Goal: Task Accomplishment & Management: Complete application form

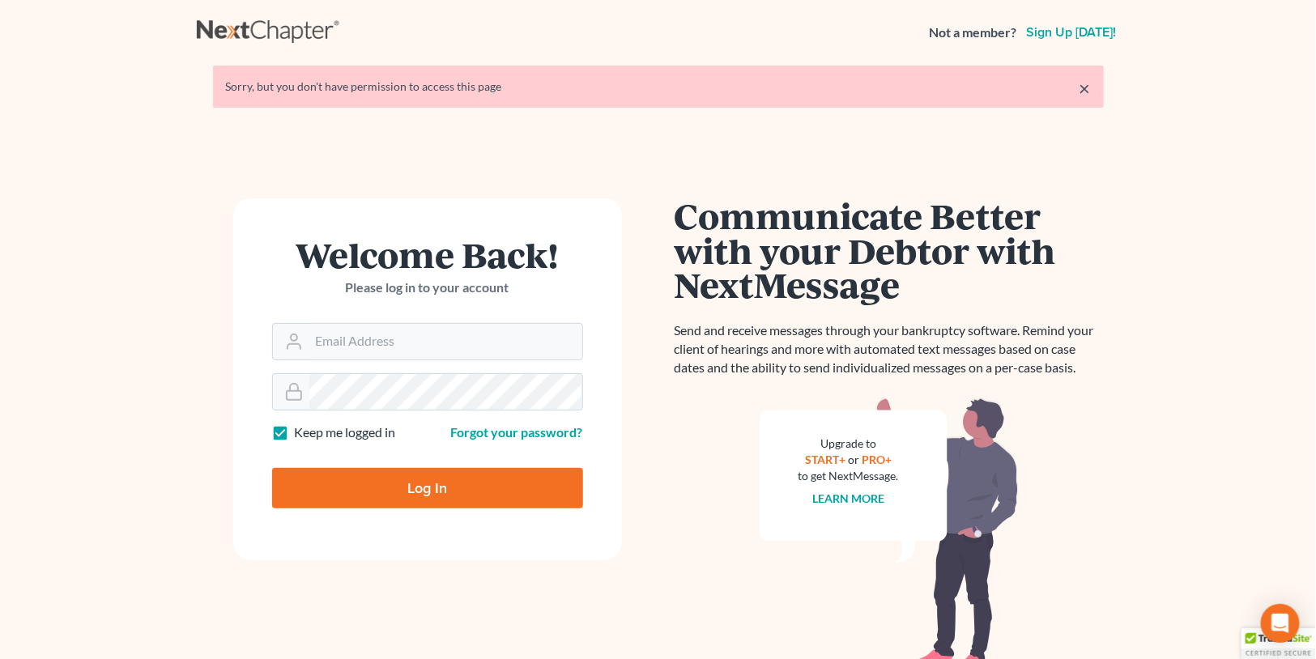
click at [428, 362] on form "Welcome Back! Please log in to your account Email Address Password Keep me logg…" at bounding box center [427, 379] width 389 height 362
click at [455, 326] on input "Email Address" at bounding box center [445, 342] width 273 height 36
type input "[PERSON_NAME][EMAIL_ADDRESS][DOMAIN_NAME]"
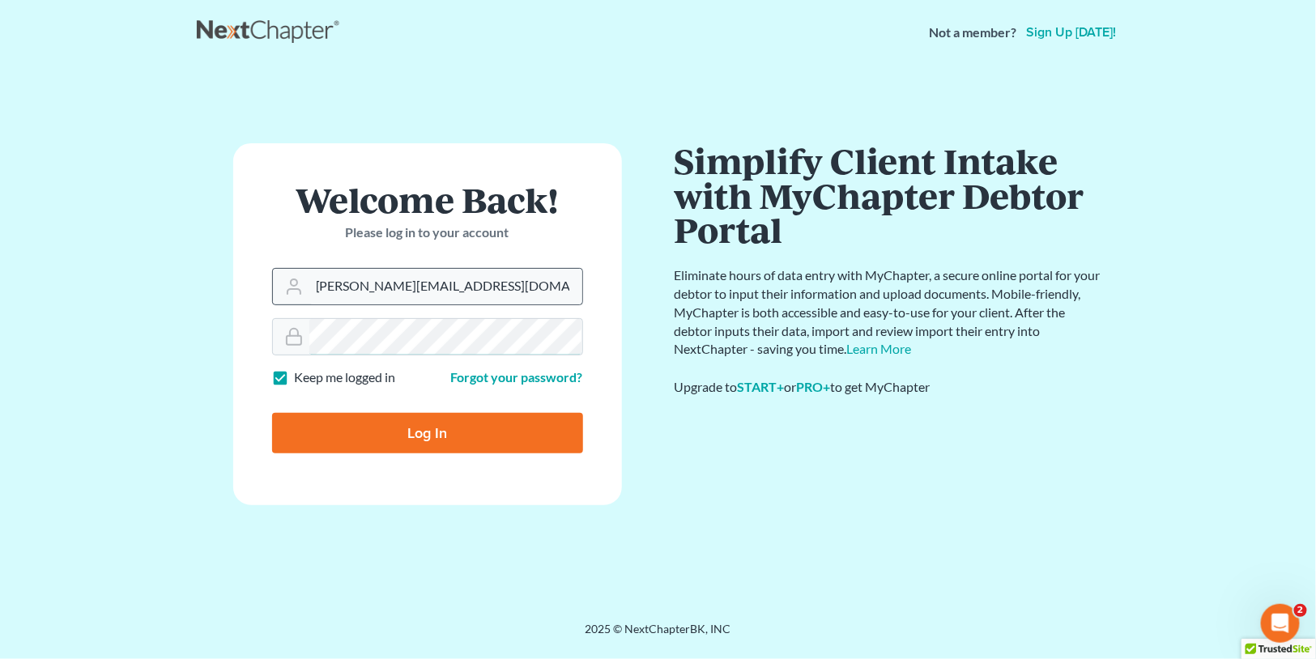
click at [272, 413] on input "Log In" at bounding box center [427, 433] width 311 height 40
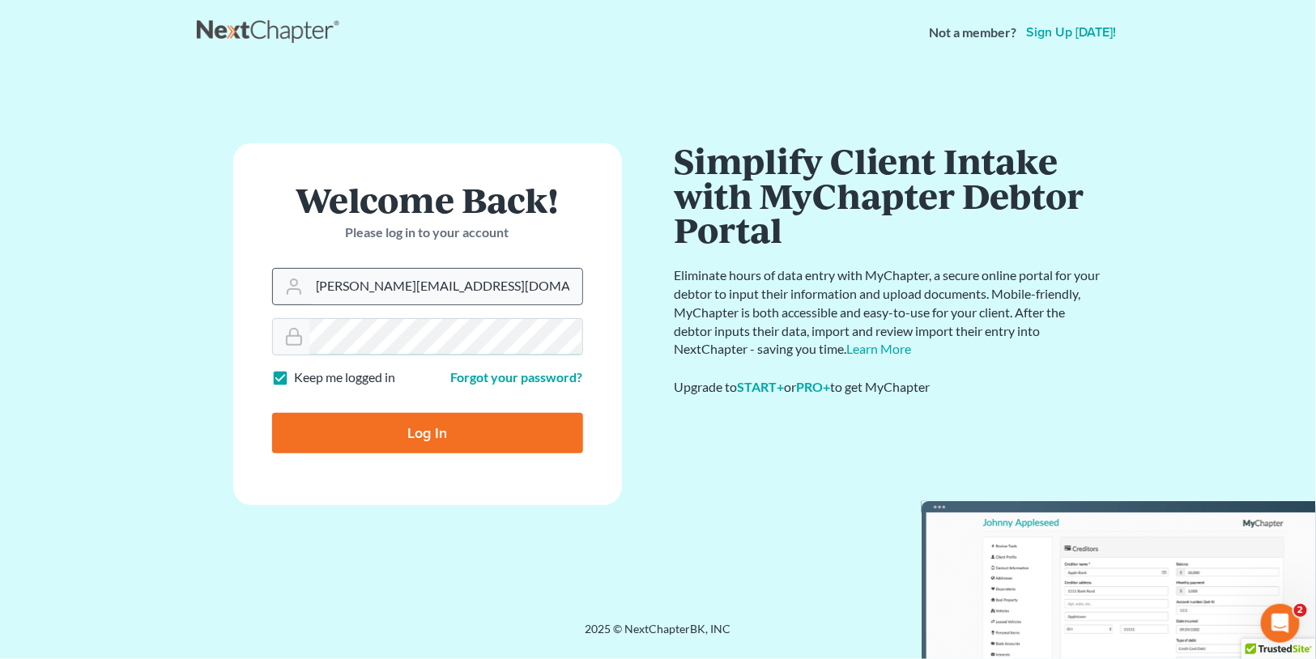
type input "Thinking..."
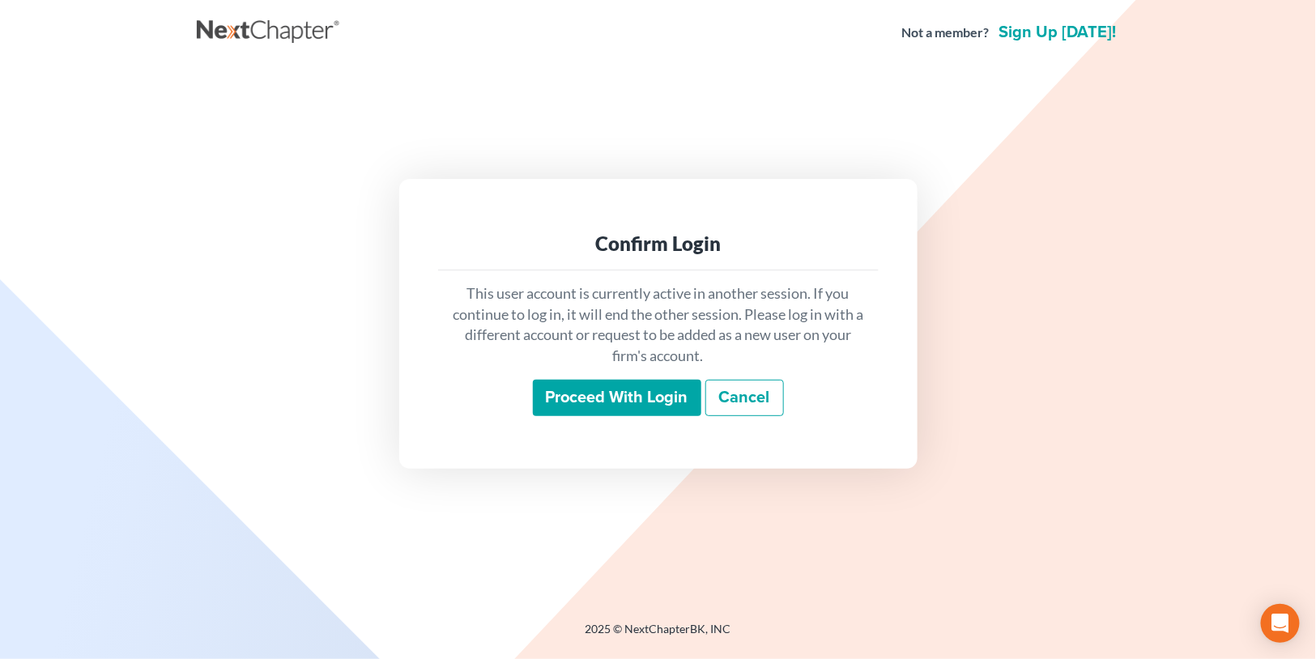
click at [580, 394] on input "Proceed with login" at bounding box center [617, 398] width 168 height 37
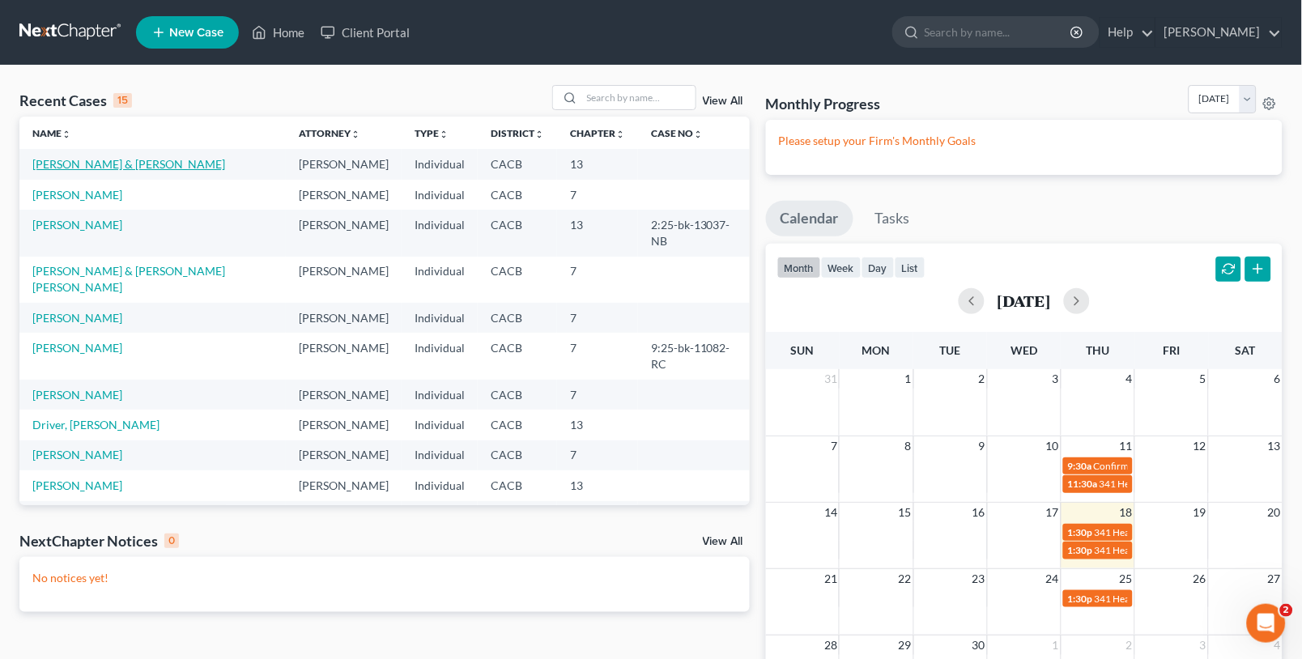
click at [77, 158] on link "Newton, Leroy & Micheline" at bounding box center [128, 164] width 193 height 14
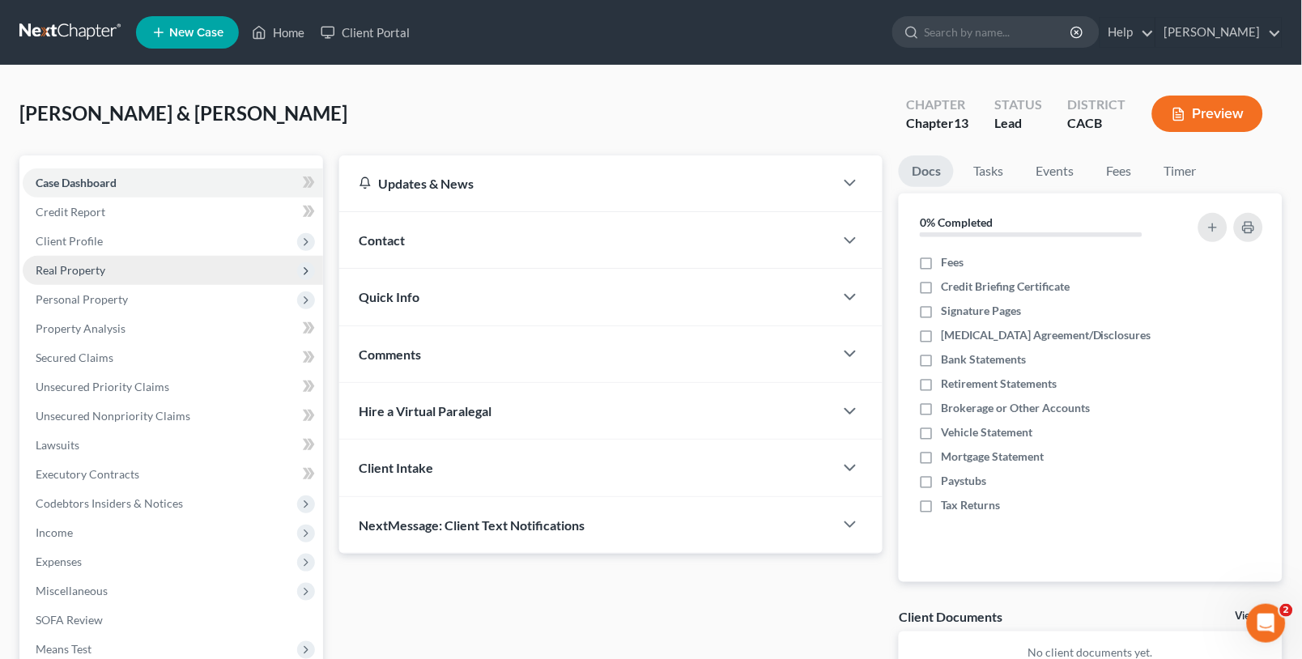
click at [94, 270] on span "Real Property" at bounding box center [71, 270] width 70 height 14
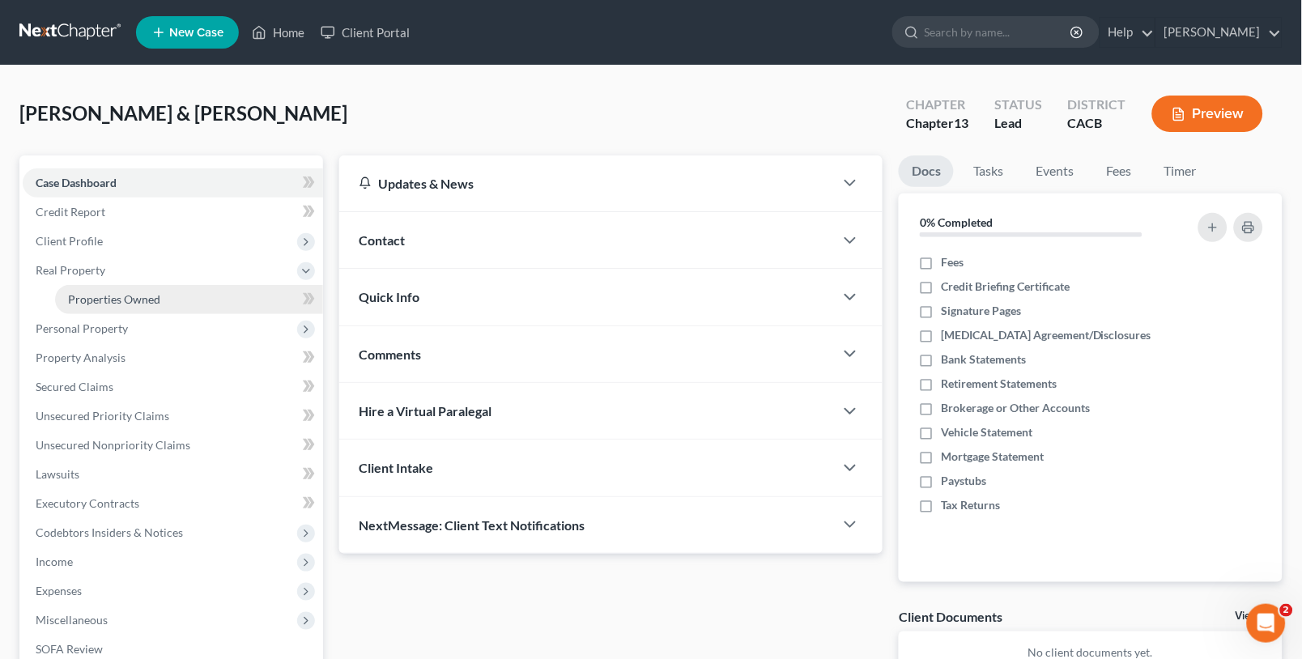
click at [111, 289] on link "Properties Owned" at bounding box center [189, 299] width 268 height 29
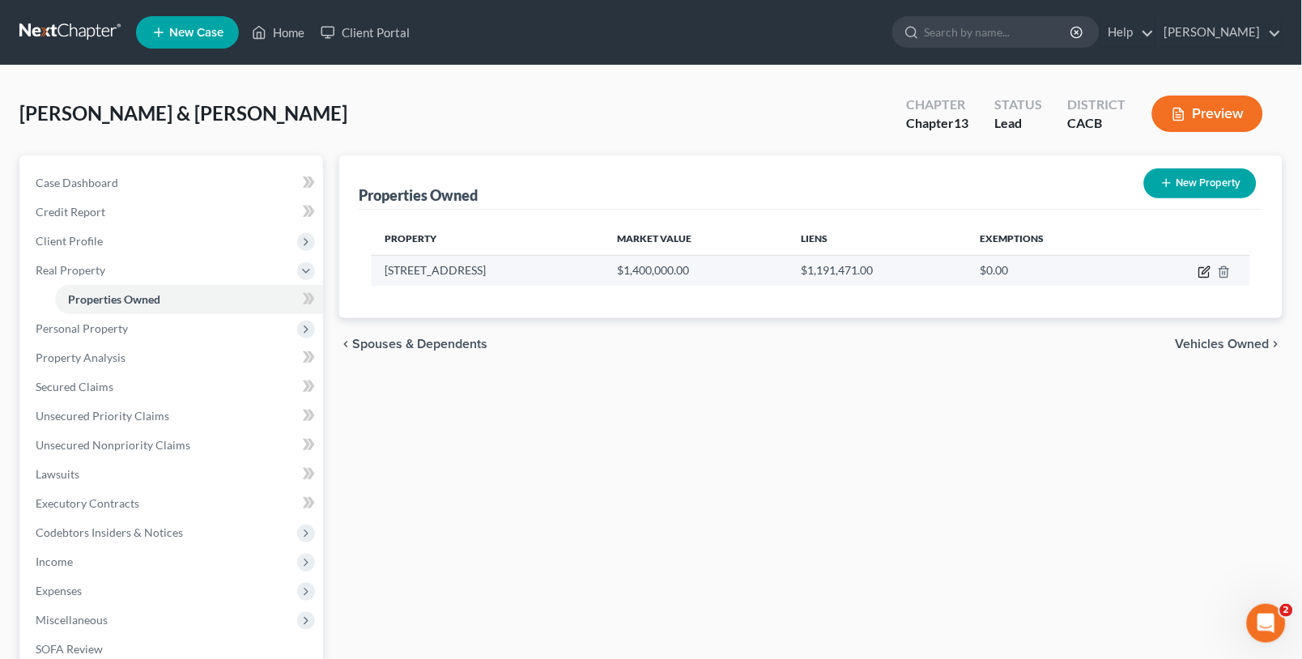
click at [1203, 268] on icon "button" at bounding box center [1205, 272] width 13 height 13
select select "4"
select select "0"
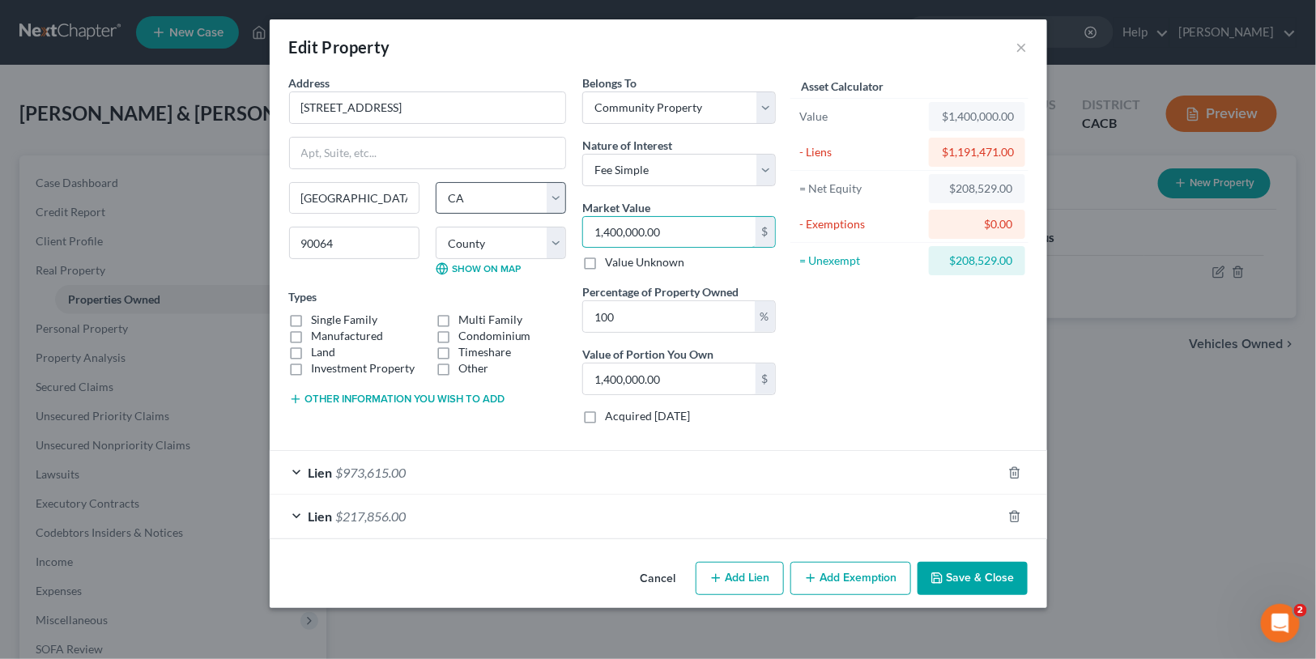
type input "1"
type input "1.00"
type input "16"
type input "16.00"
type input "160"
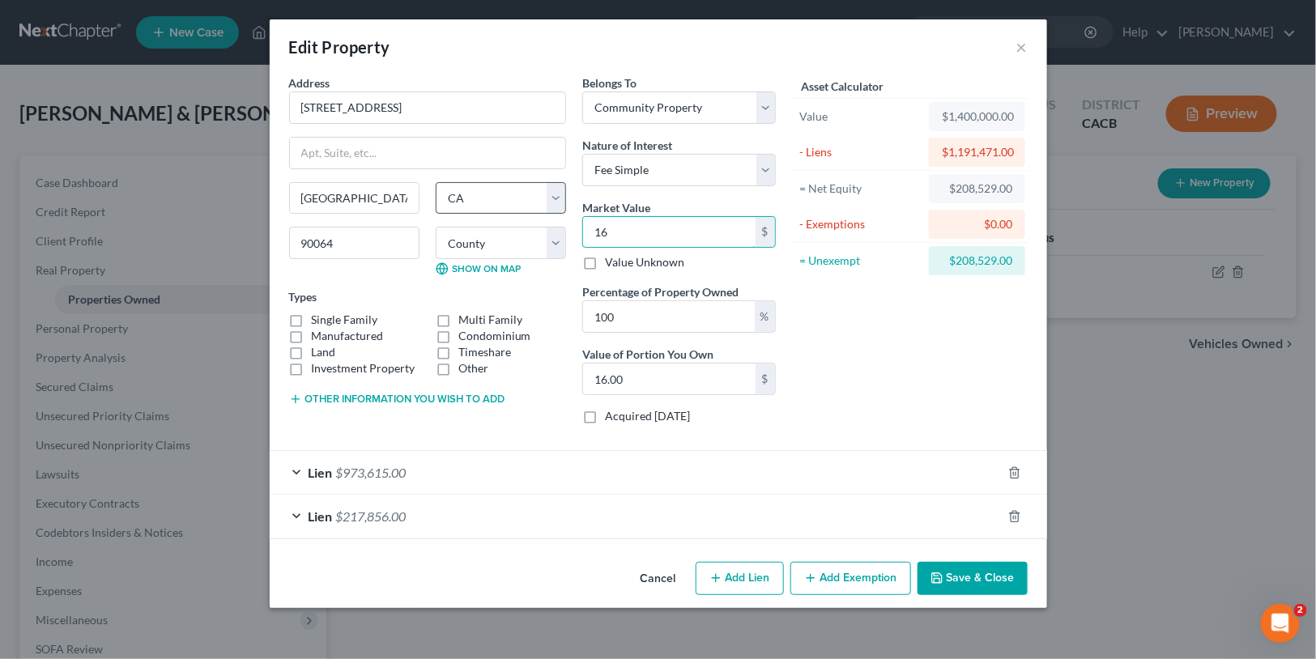
type input "160.00"
type input "1600"
type input "1,600.00"
type input "1,6000"
type input "16,000.00"
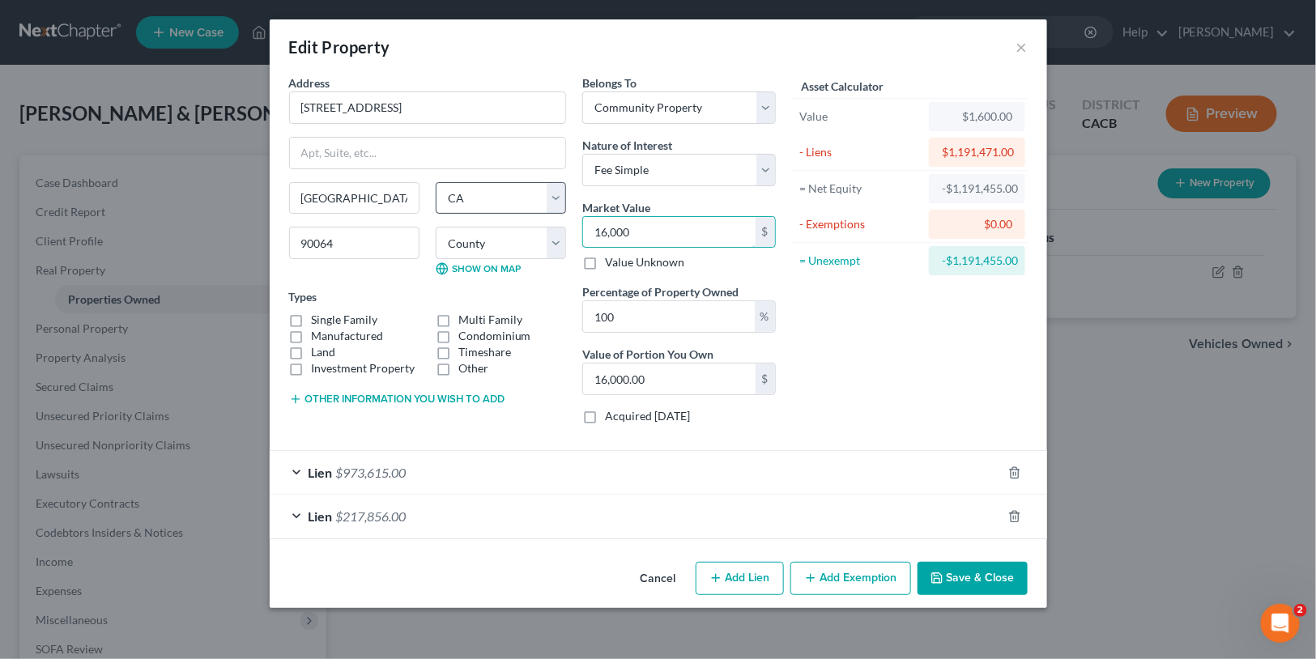
type input "16,0000"
type input "160,000.00"
type input "160,0000"
type input "1,600,000.00"
type input "1,600,000"
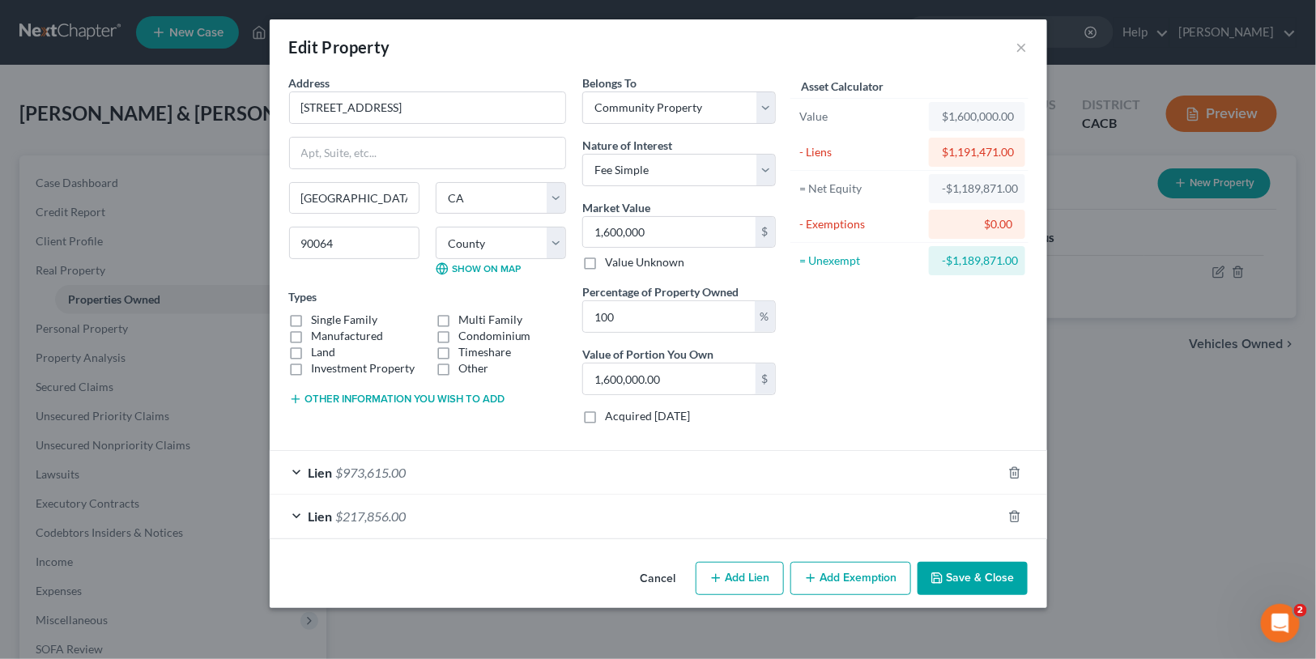
click at [959, 548] on div "Address * 2498 Colby Avenue Los Angeles State AL AK AR AZ CA CO CT DE DC FL GA …" at bounding box center [659, 315] width 778 height 481
click at [969, 565] on button "Save & Close" at bounding box center [973, 579] width 110 height 34
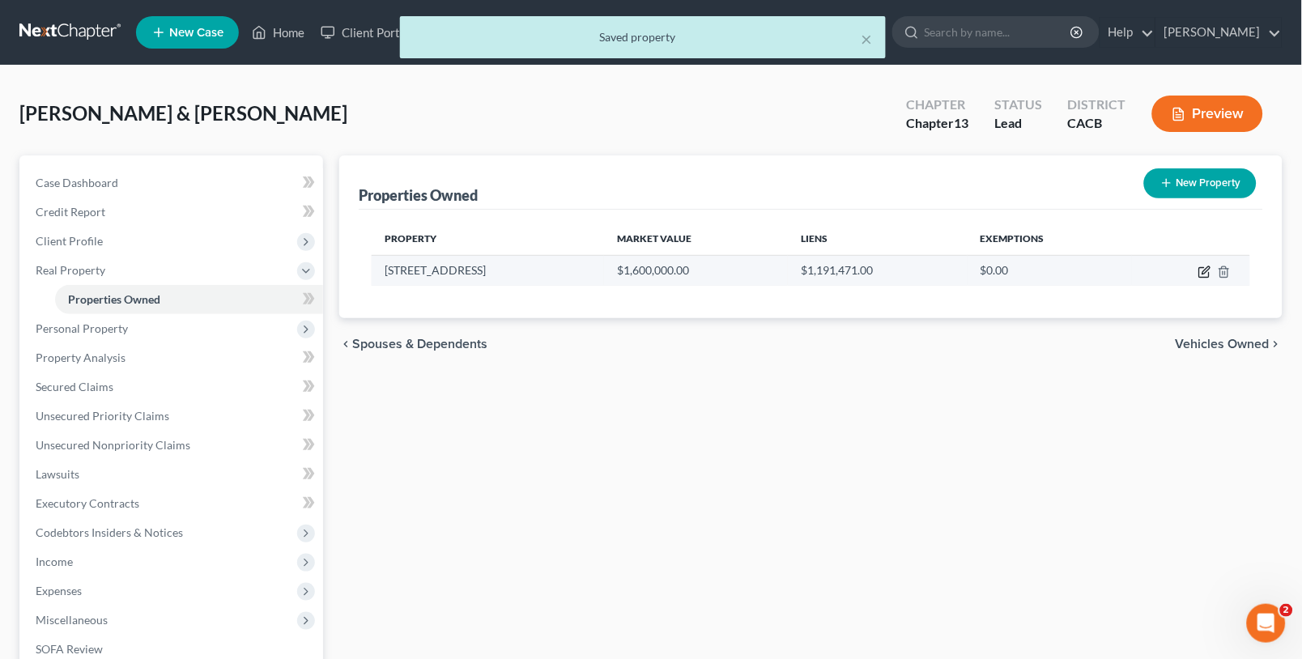
click at [1204, 273] on icon "button" at bounding box center [1206, 269] width 7 height 7
select select "4"
select select "18"
select select "4"
select select "0"
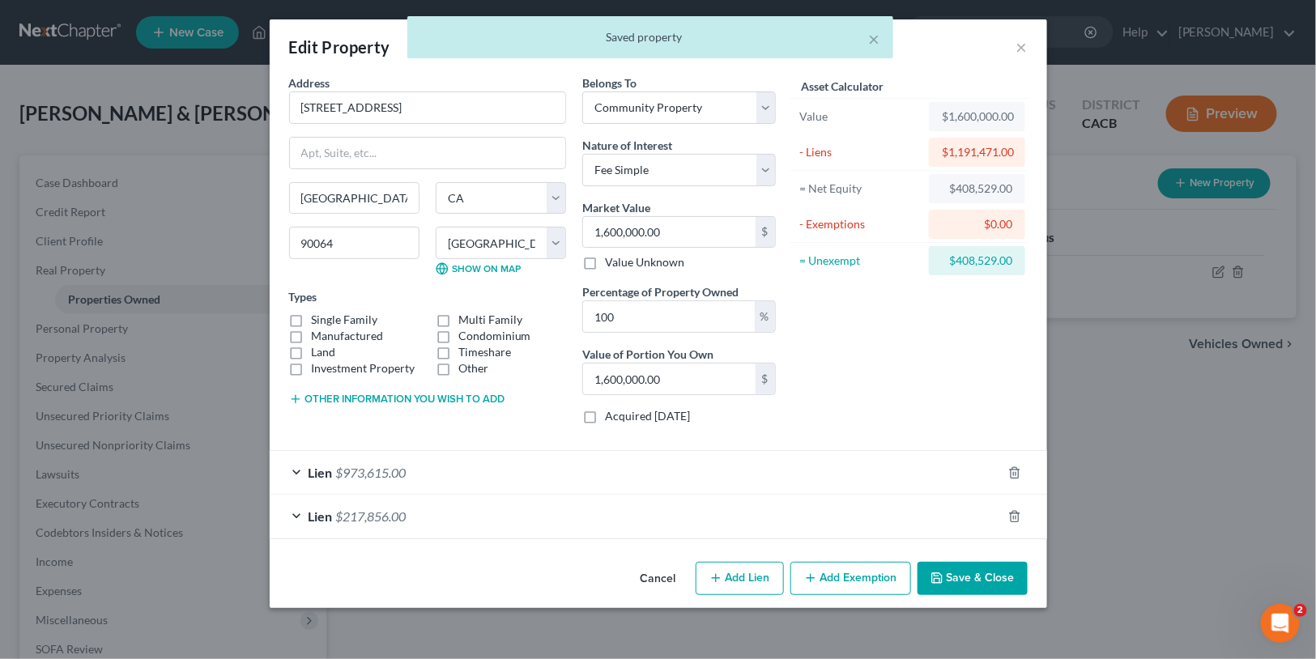
click at [972, 589] on button "Save & Close" at bounding box center [973, 579] width 110 height 34
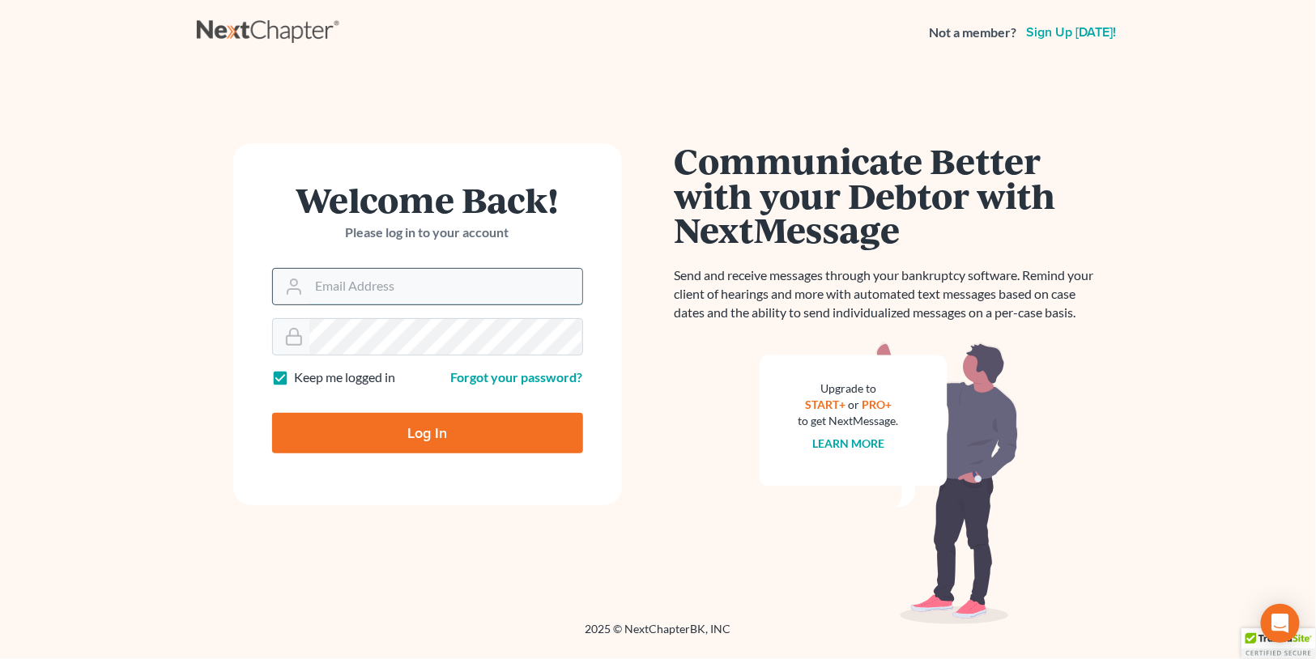
click at [405, 280] on input "Email Address" at bounding box center [445, 287] width 273 height 36
type input "ilya@petermlively.com"
click at [272, 413] on input "Log In" at bounding box center [427, 433] width 311 height 40
type input "Thinking..."
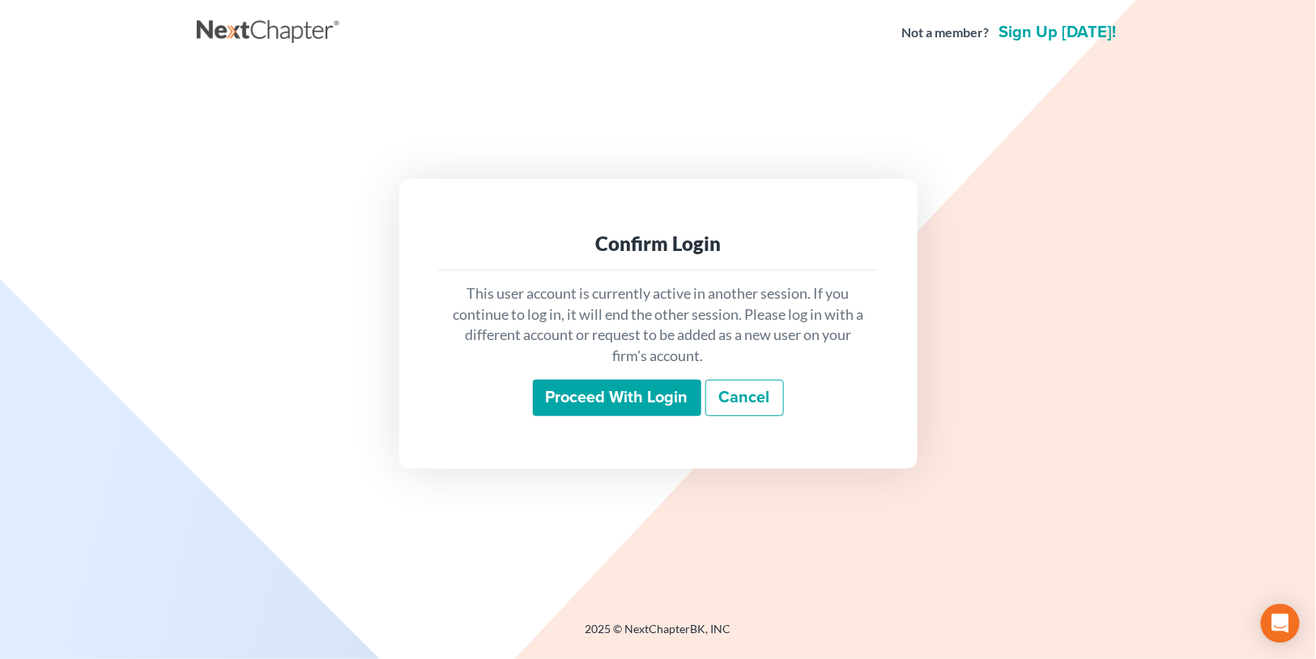
click at [609, 386] on input "Proceed with login" at bounding box center [617, 398] width 168 height 37
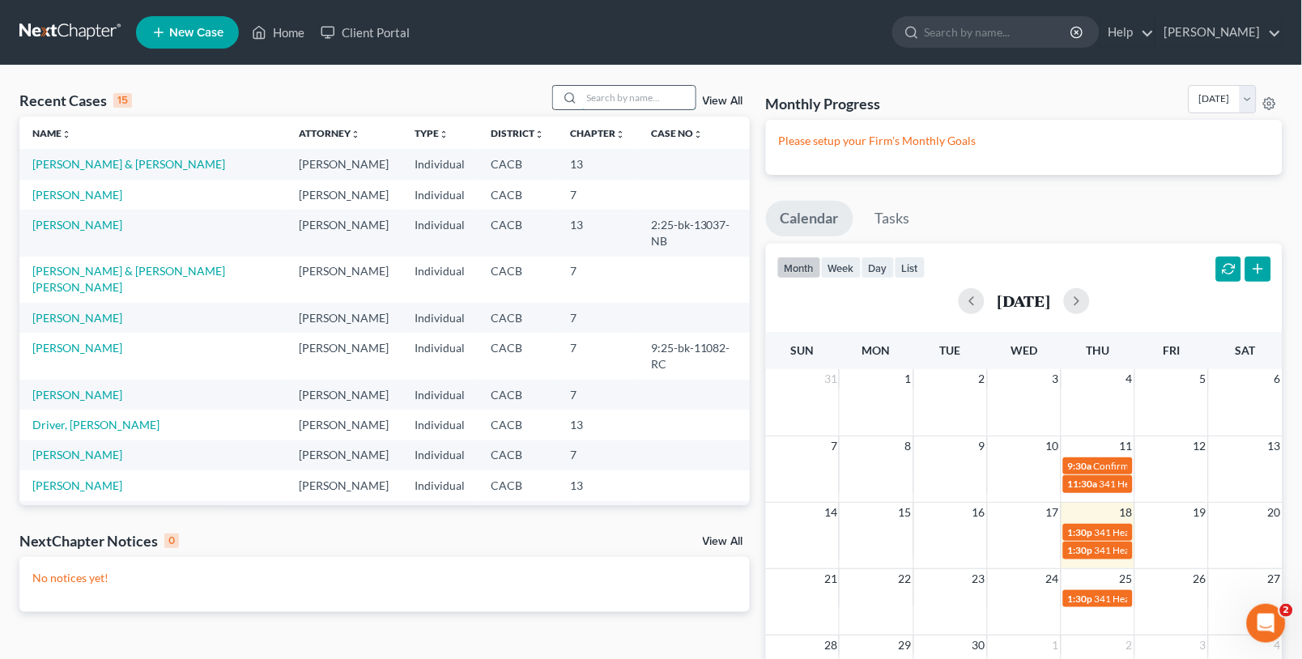
click at [654, 98] on input "search" at bounding box center [638, 97] width 113 height 23
type input "vatulya"
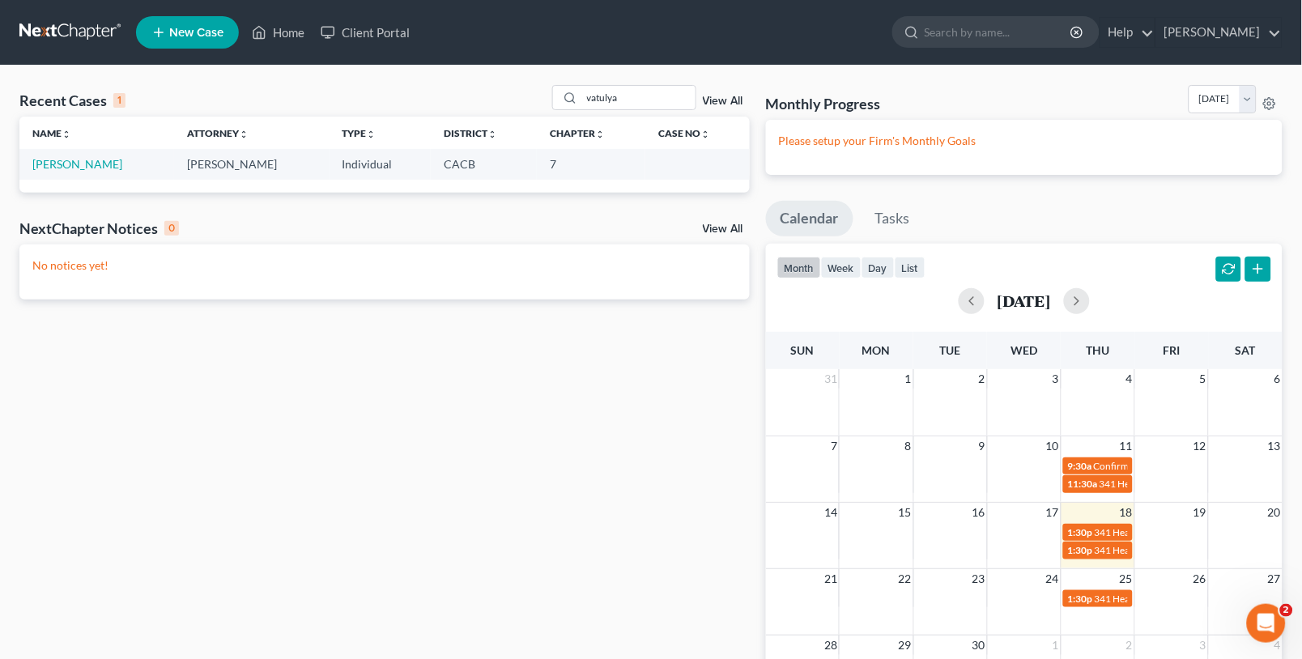
click at [100, 162] on td "[PERSON_NAME]" at bounding box center [96, 164] width 155 height 30
click at [67, 160] on link "[PERSON_NAME]" at bounding box center [77, 164] width 90 height 14
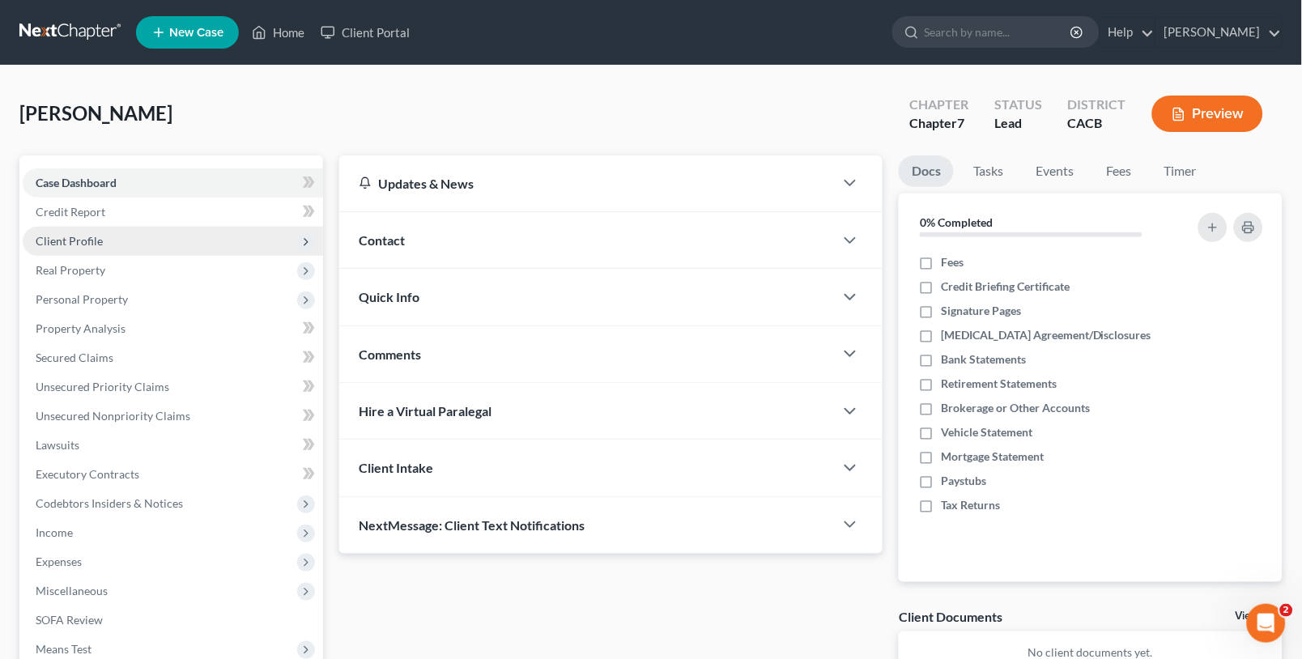
click at [133, 237] on span "Client Profile" at bounding box center [173, 241] width 300 height 29
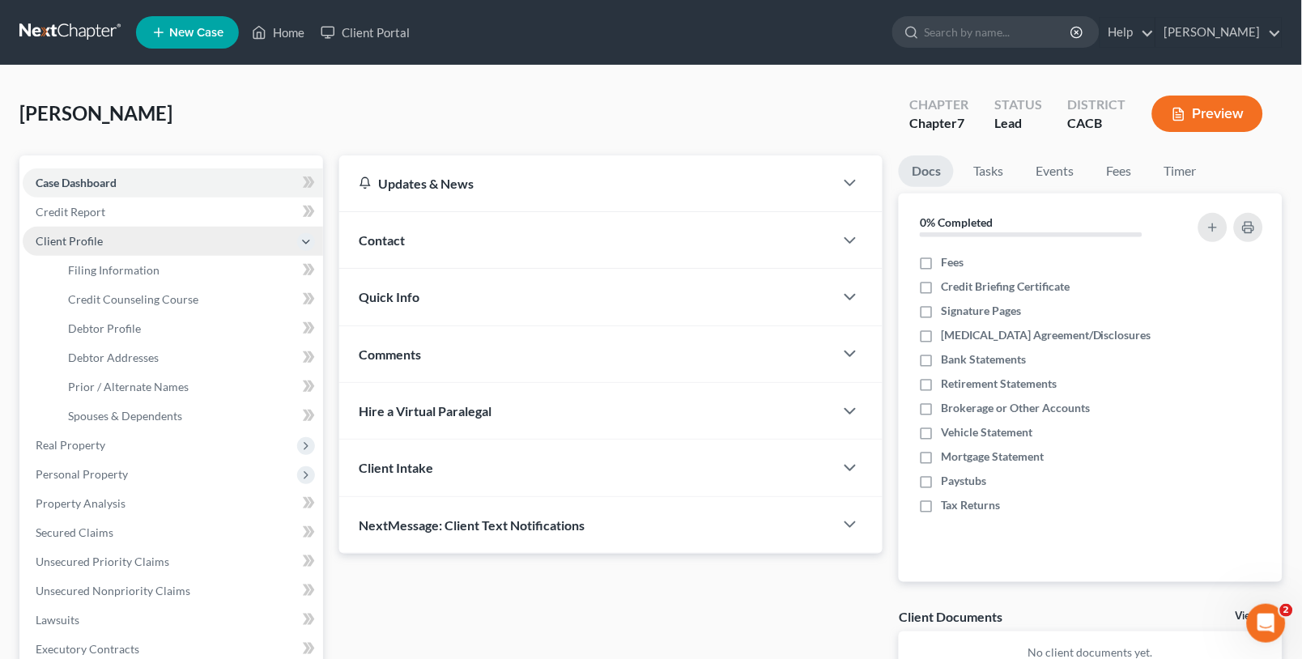
click at [133, 248] on span "Client Profile" at bounding box center [173, 241] width 300 height 29
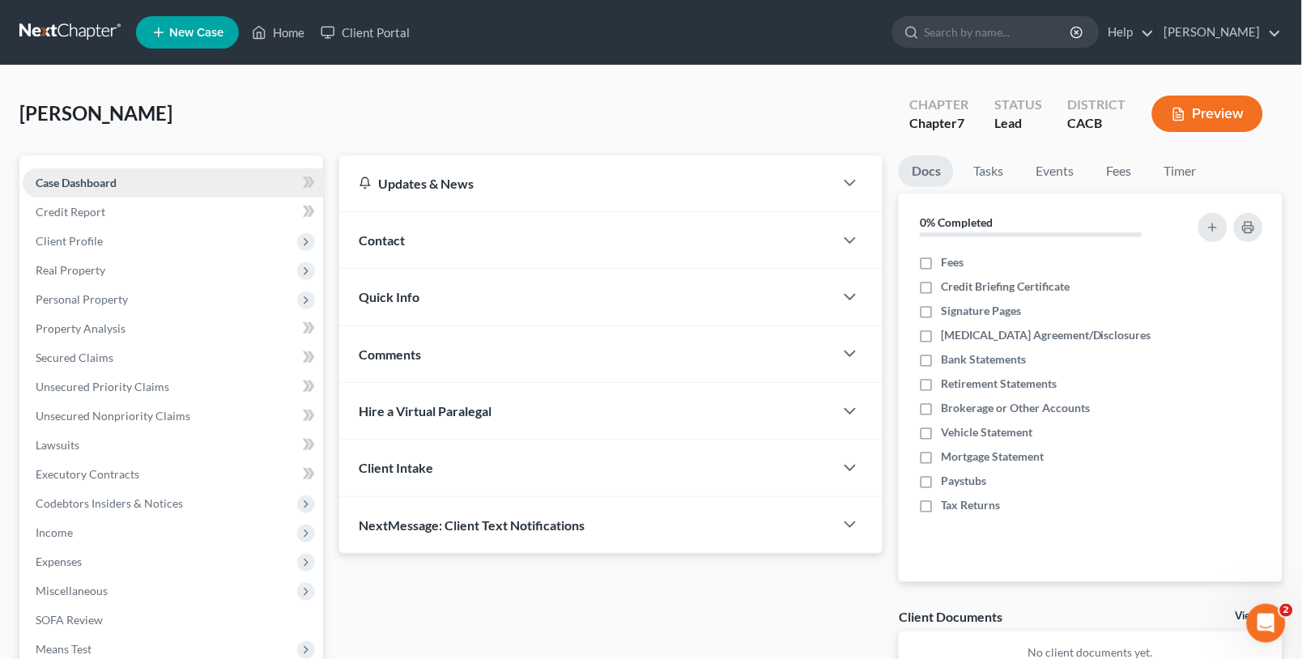
click at [58, 187] on span "Case Dashboard" at bounding box center [76, 183] width 81 height 14
click at [66, 215] on span "Credit Report" at bounding box center [71, 212] width 70 height 14
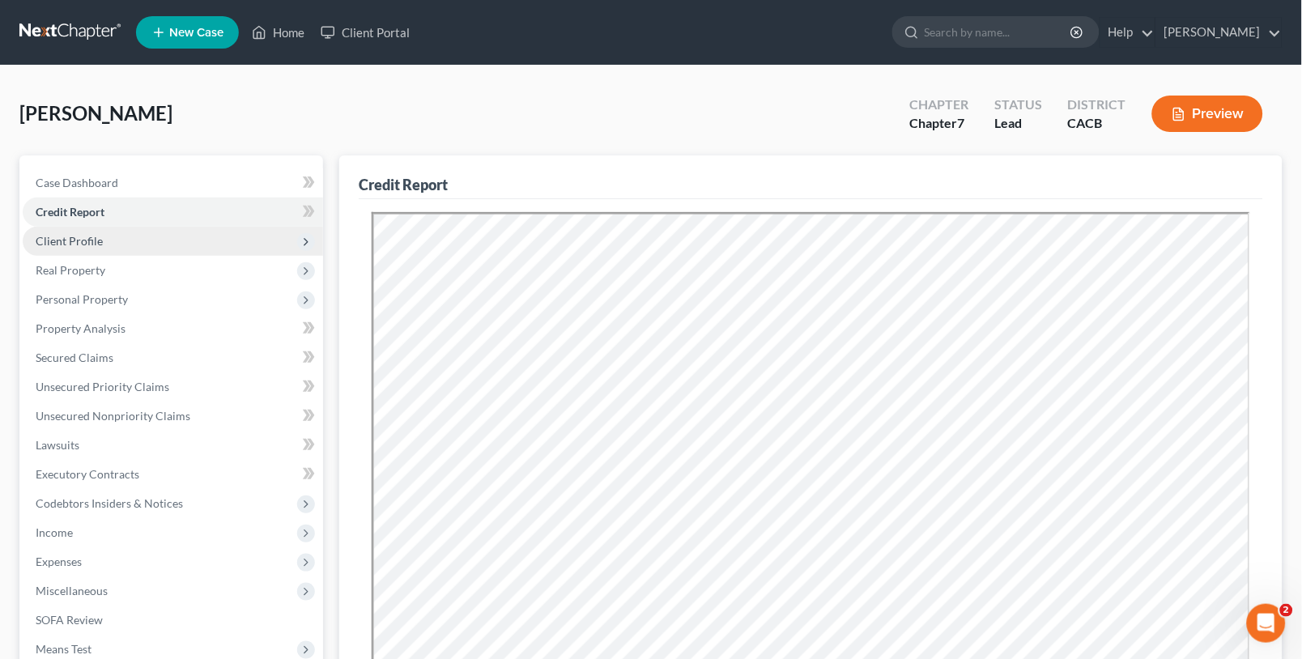
click at [84, 238] on span "Client Profile" at bounding box center [69, 241] width 67 height 14
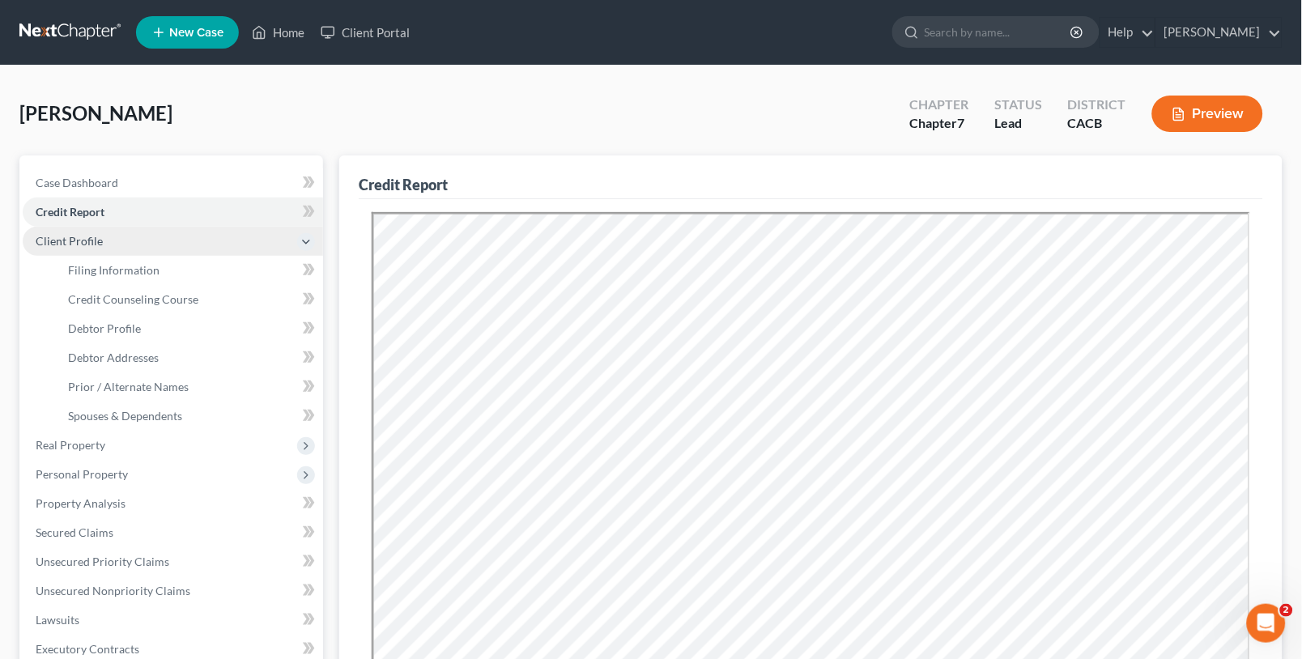
click at [84, 238] on span "Client Profile" at bounding box center [69, 241] width 67 height 14
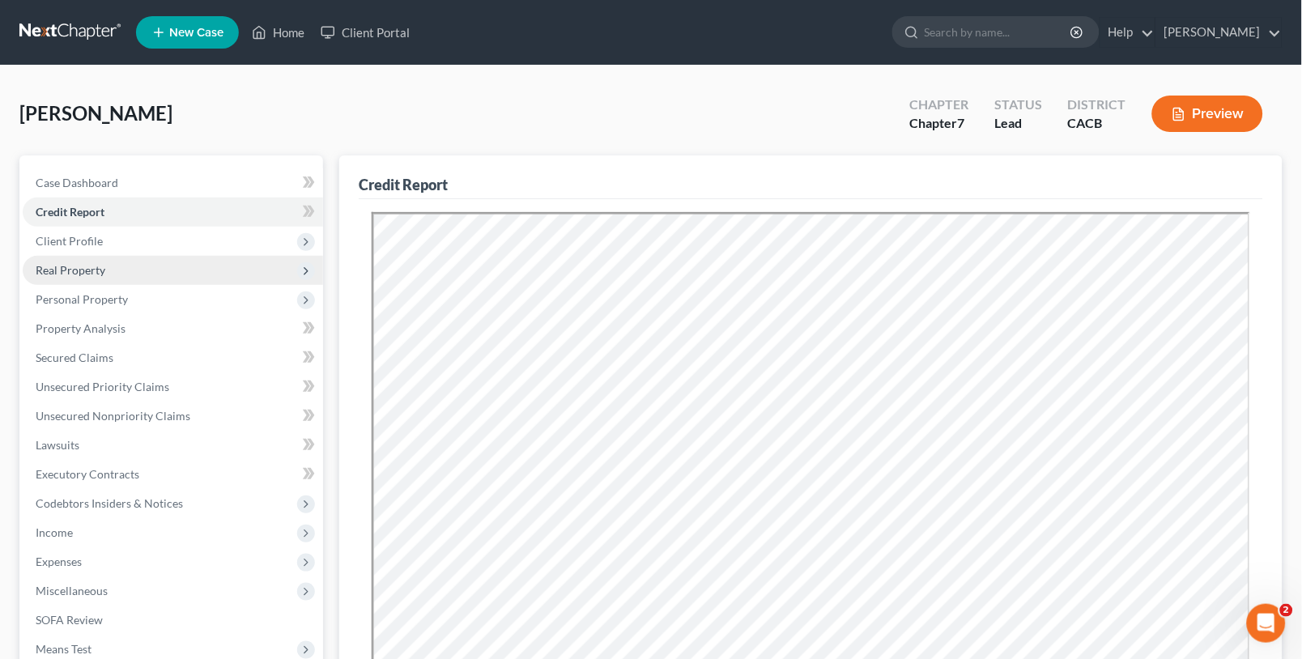
click at [92, 269] on span "Real Property" at bounding box center [71, 270] width 70 height 14
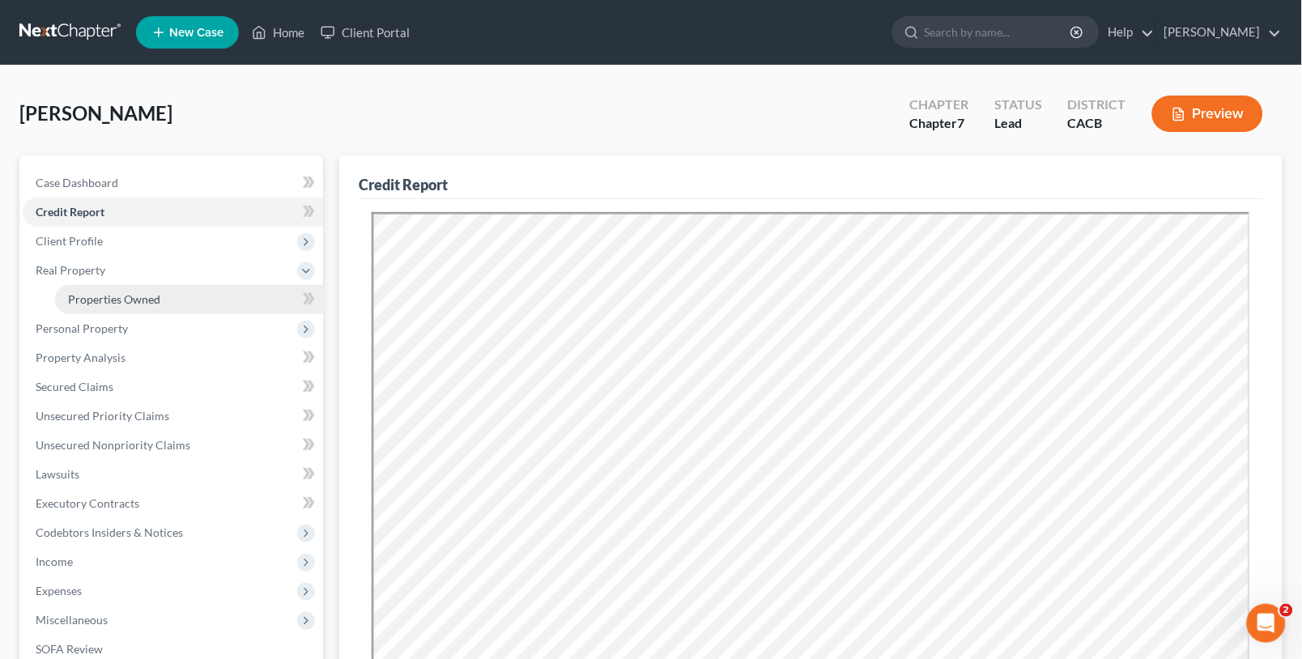
click at [100, 288] on link "Properties Owned" at bounding box center [189, 299] width 268 height 29
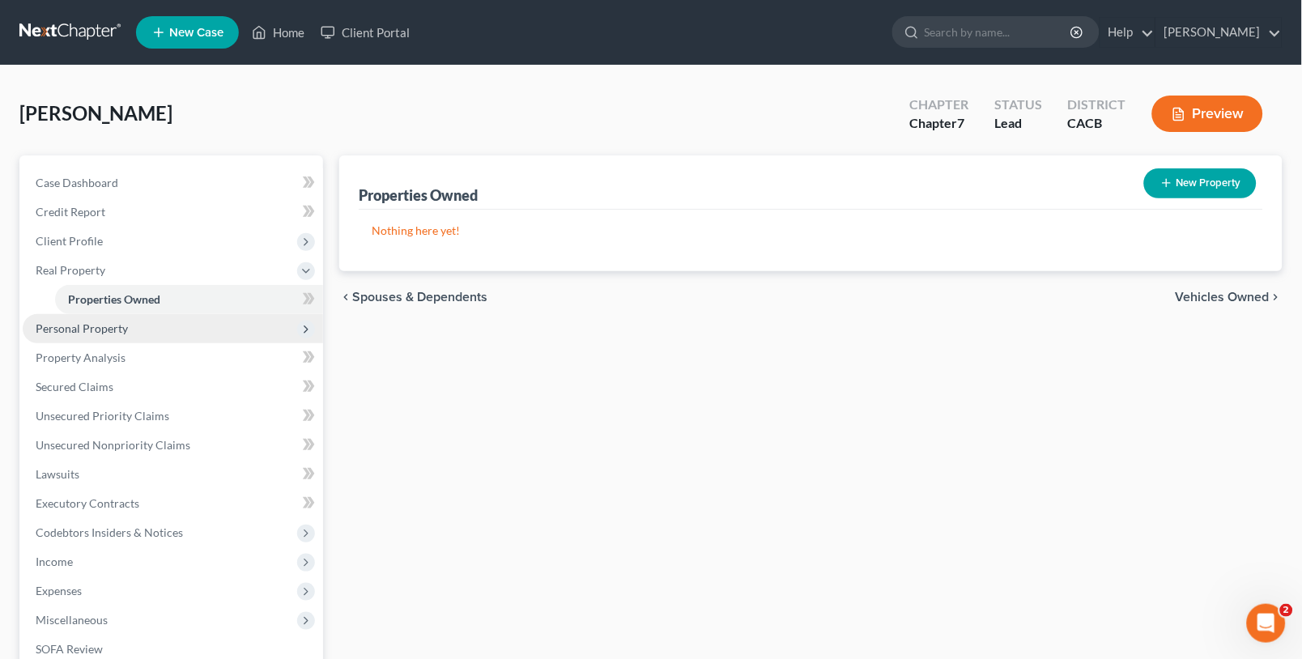
click at [116, 332] on span "Personal Property" at bounding box center [82, 329] width 92 height 14
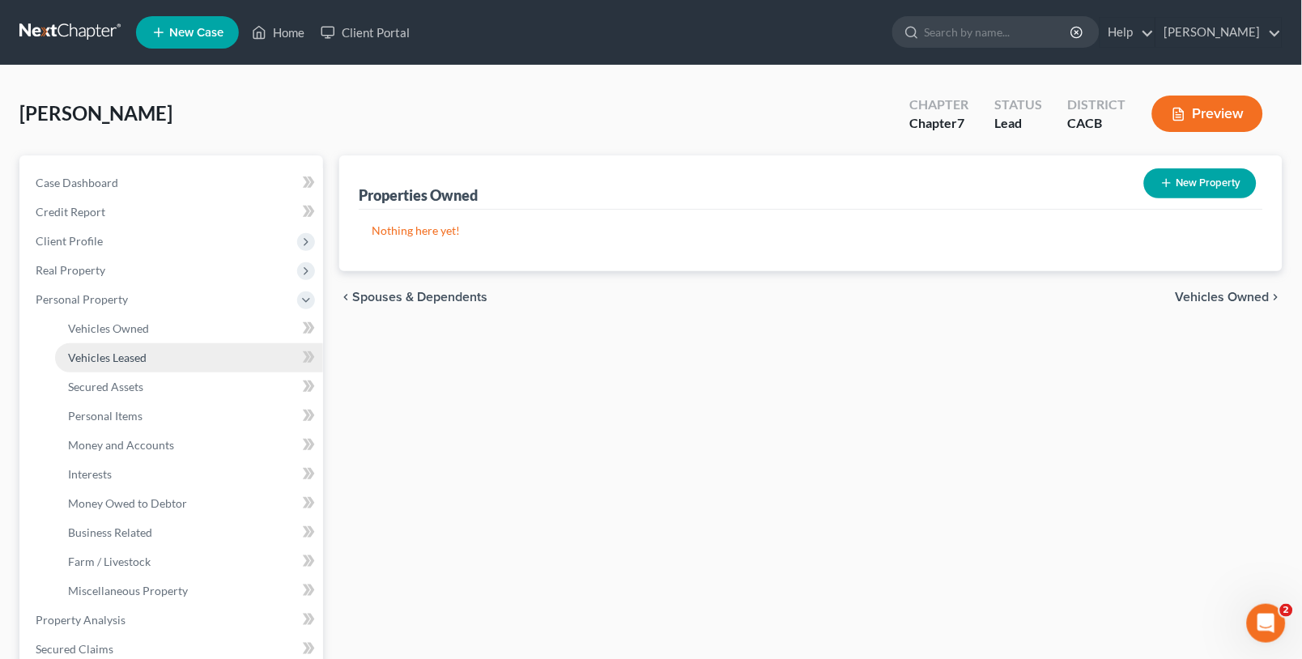
click at [119, 358] on span "Vehicles Leased" at bounding box center [107, 358] width 79 height 14
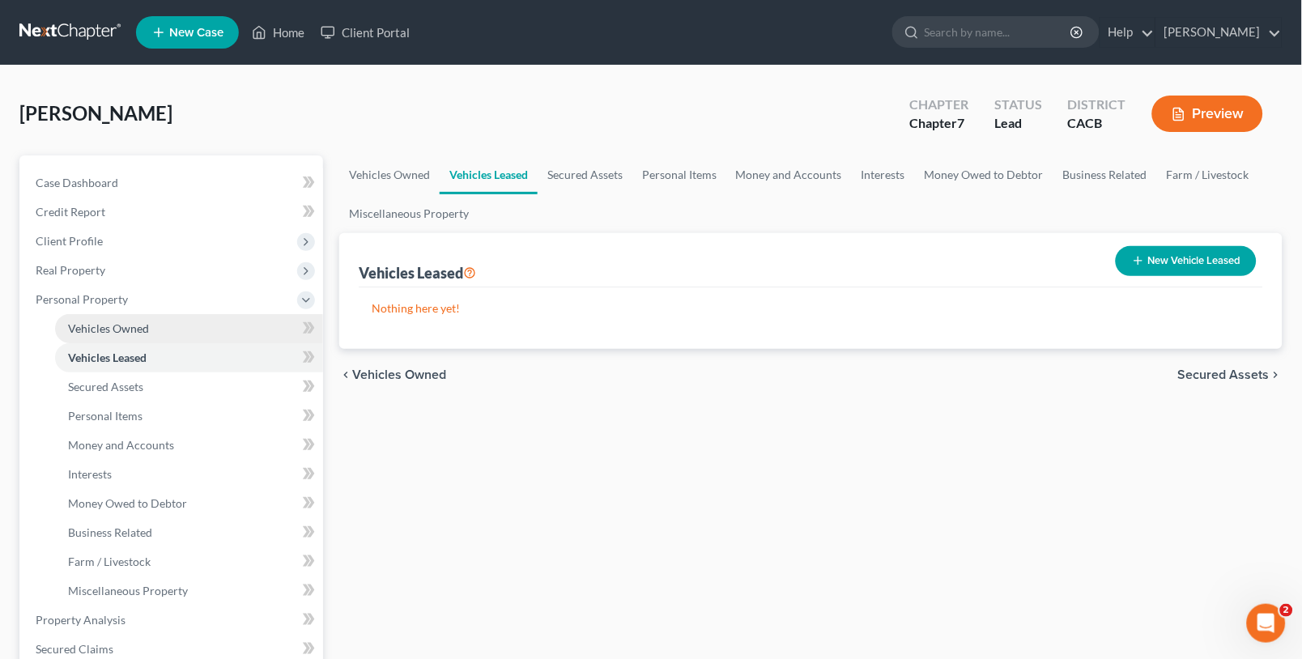
click at [109, 324] on span "Vehicles Owned" at bounding box center [108, 329] width 81 height 14
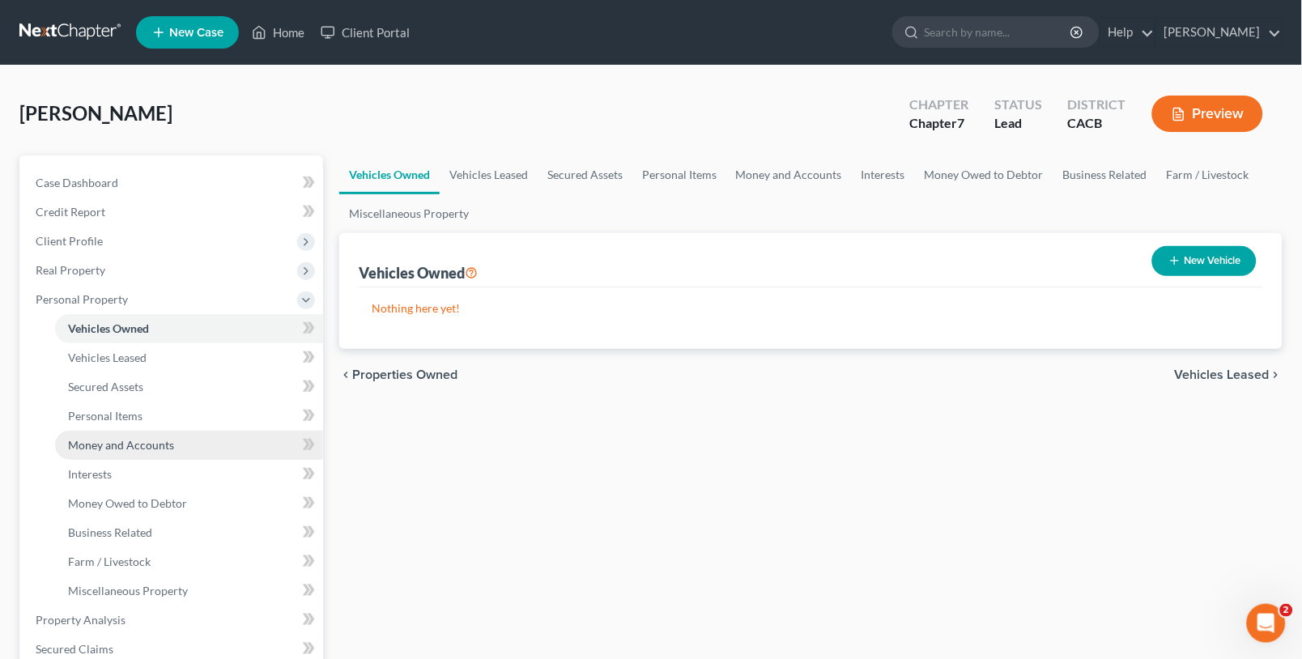
click at [127, 431] on link "Money and Accounts" at bounding box center [189, 445] width 268 height 29
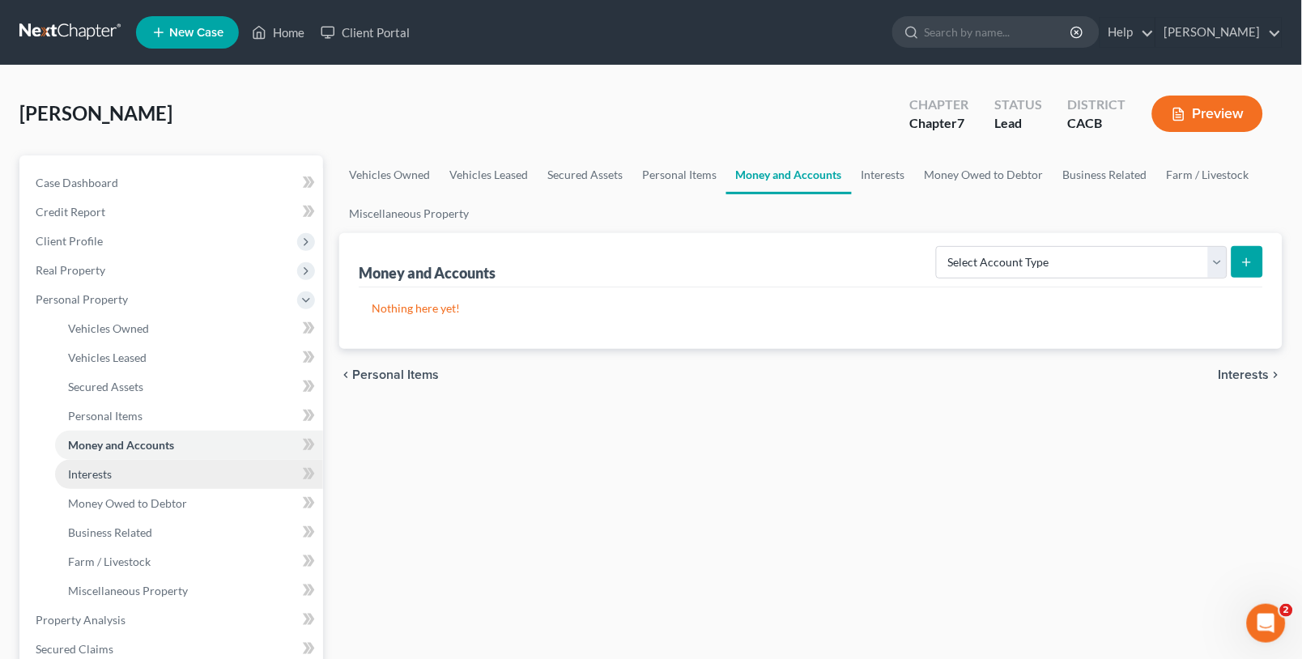
click at [130, 481] on link "Interests" at bounding box center [189, 474] width 268 height 29
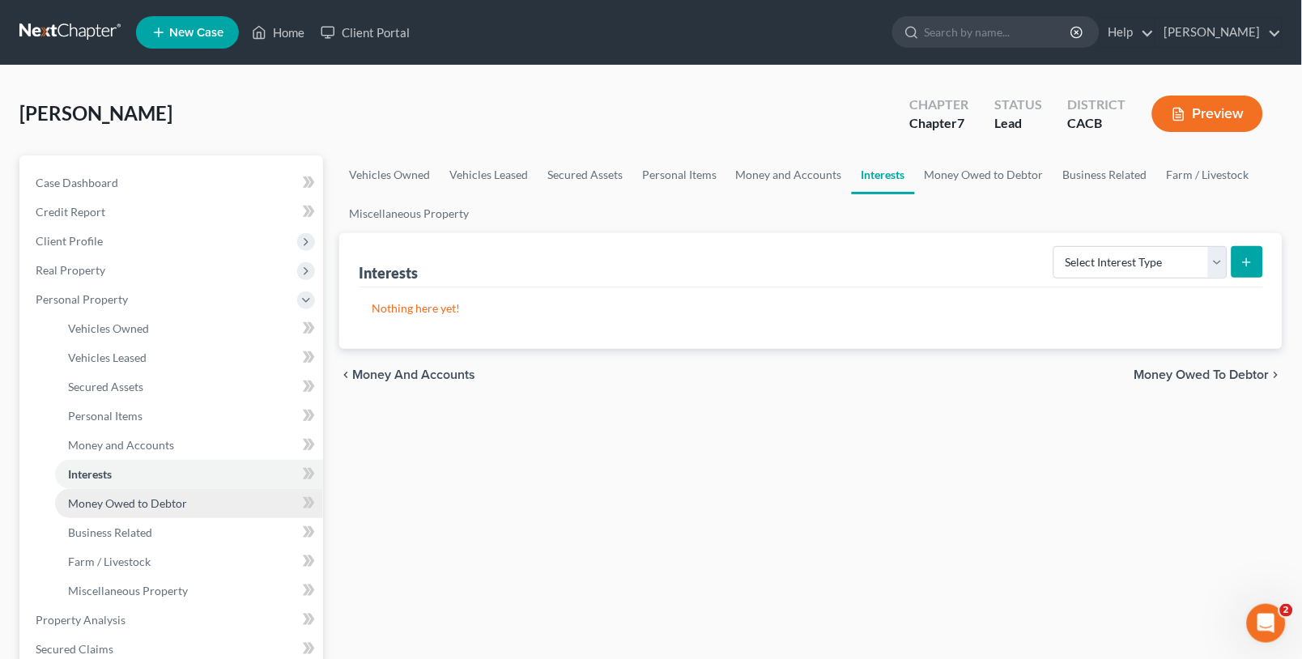
click at [146, 506] on span "Money Owed to Debtor" at bounding box center [127, 503] width 119 height 14
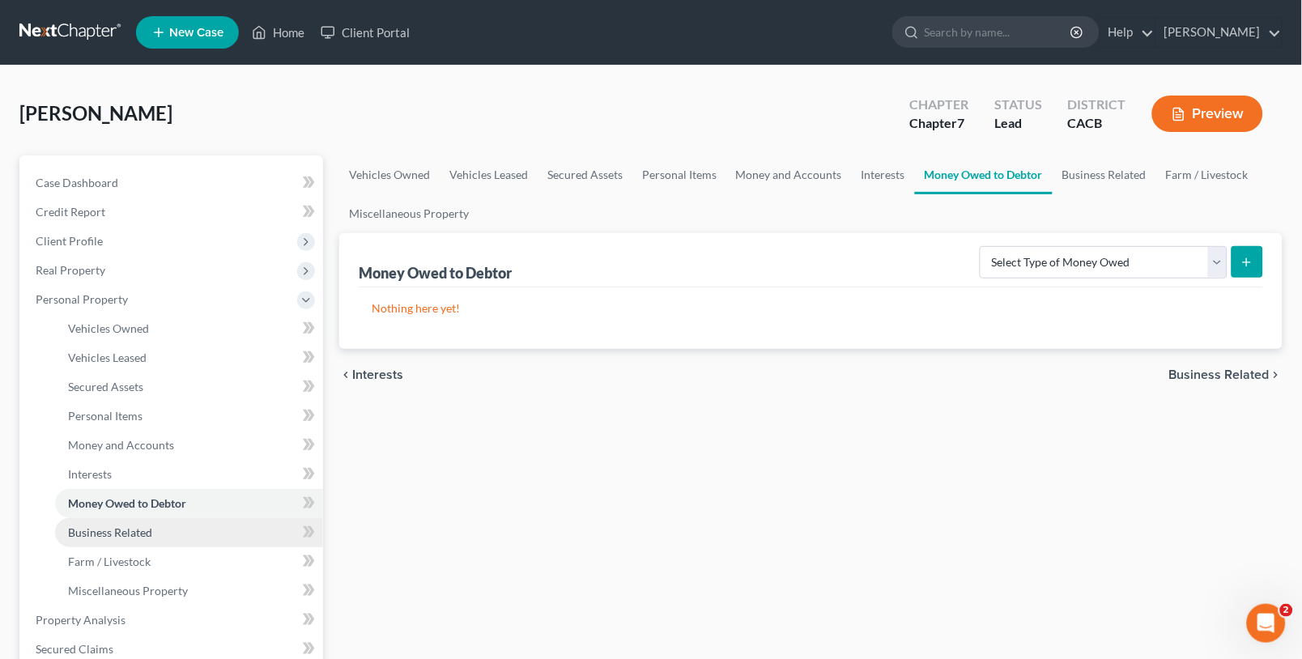
click at [148, 539] on link "Business Related" at bounding box center [189, 532] width 268 height 29
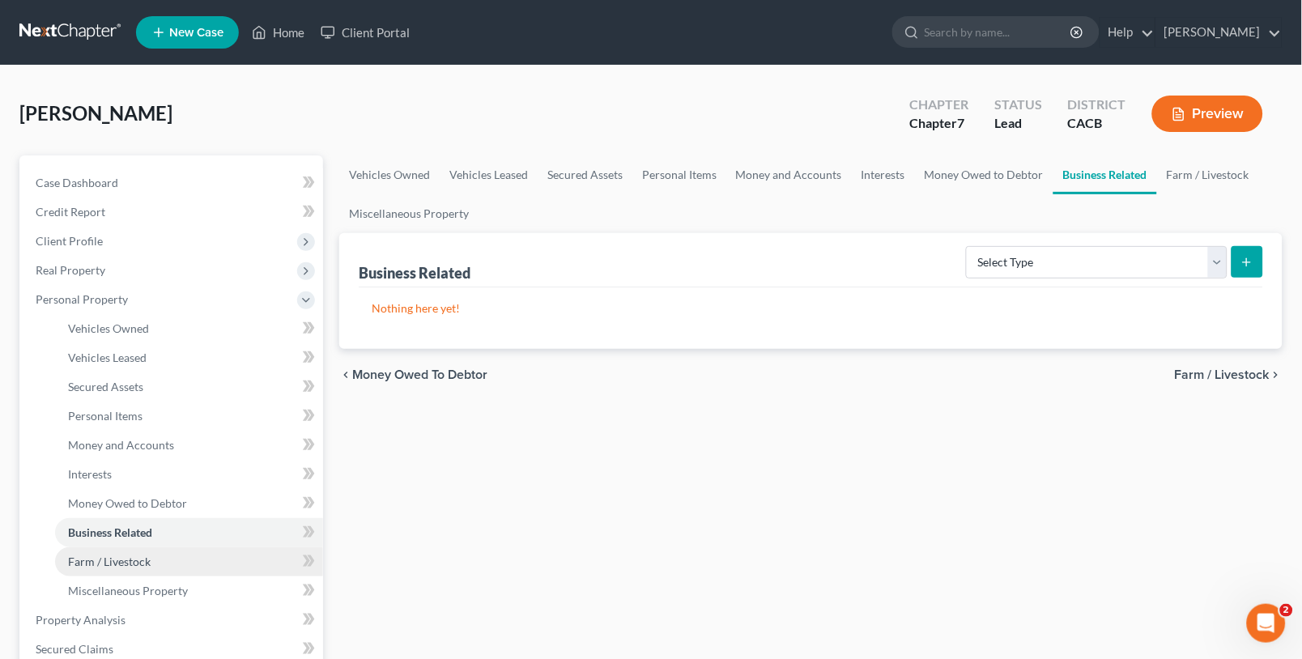
click at [139, 570] on link "Farm / Livestock" at bounding box center [189, 562] width 268 height 29
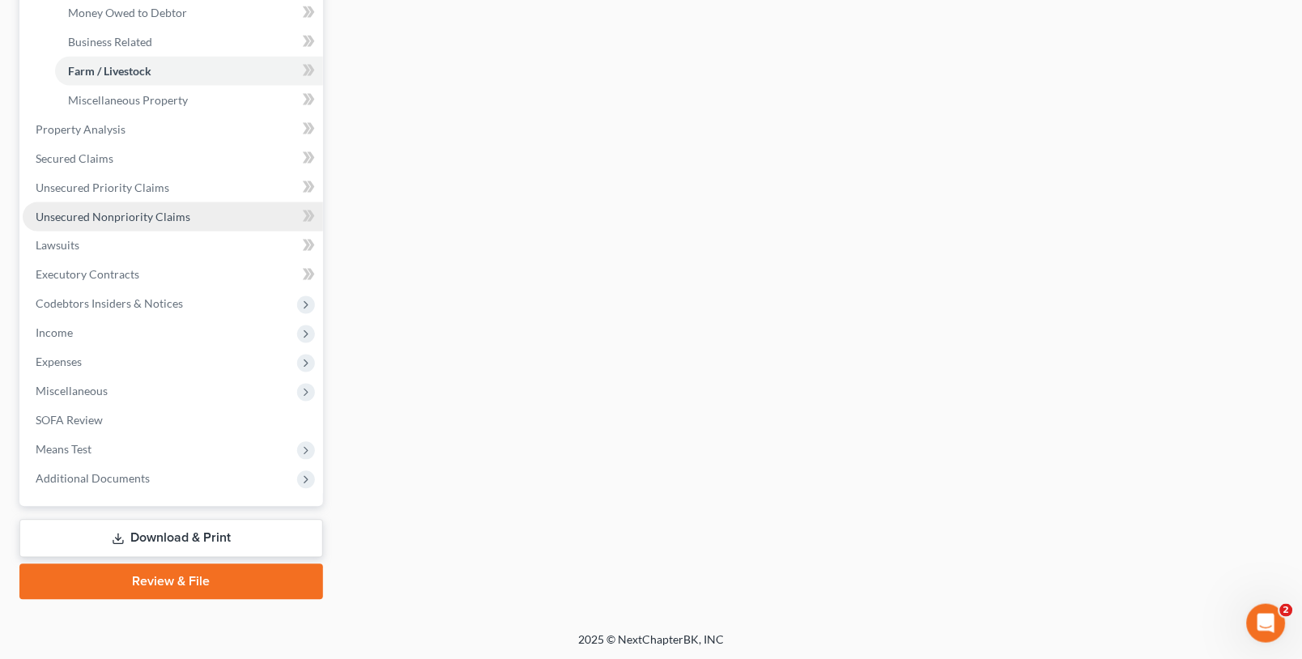
click at [146, 219] on span "Unsecured Nonpriority Claims" at bounding box center [113, 217] width 155 height 14
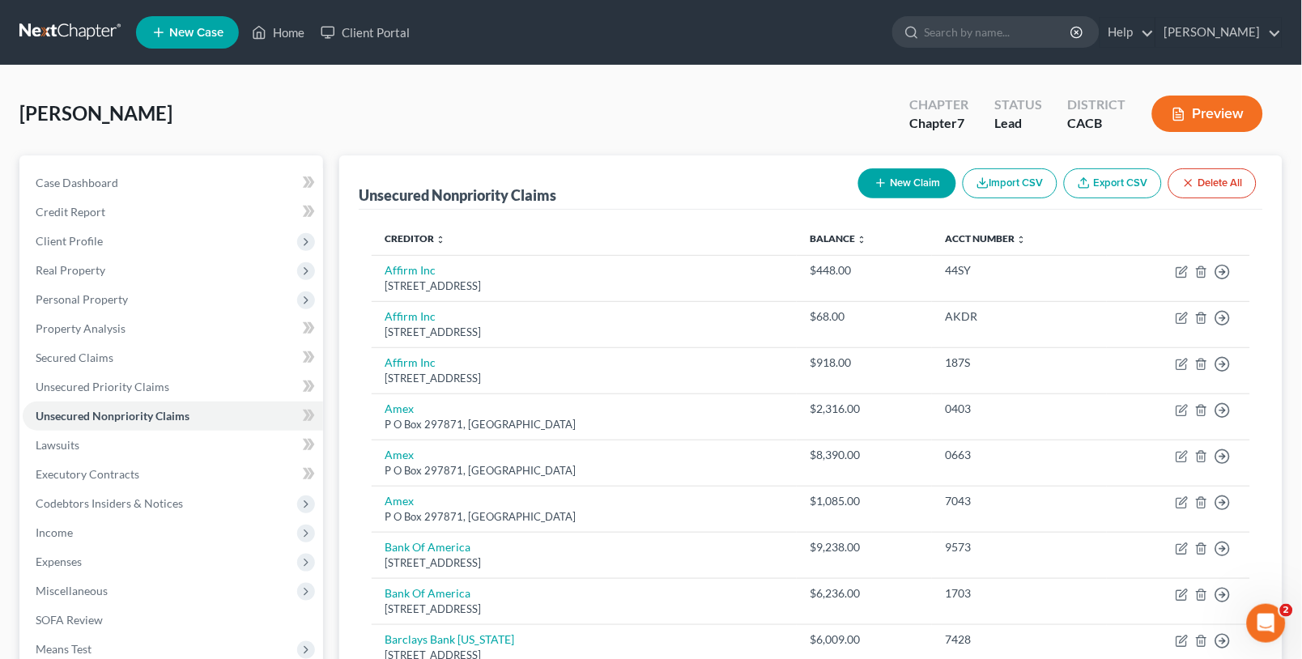
click at [82, 36] on link at bounding box center [71, 32] width 104 height 29
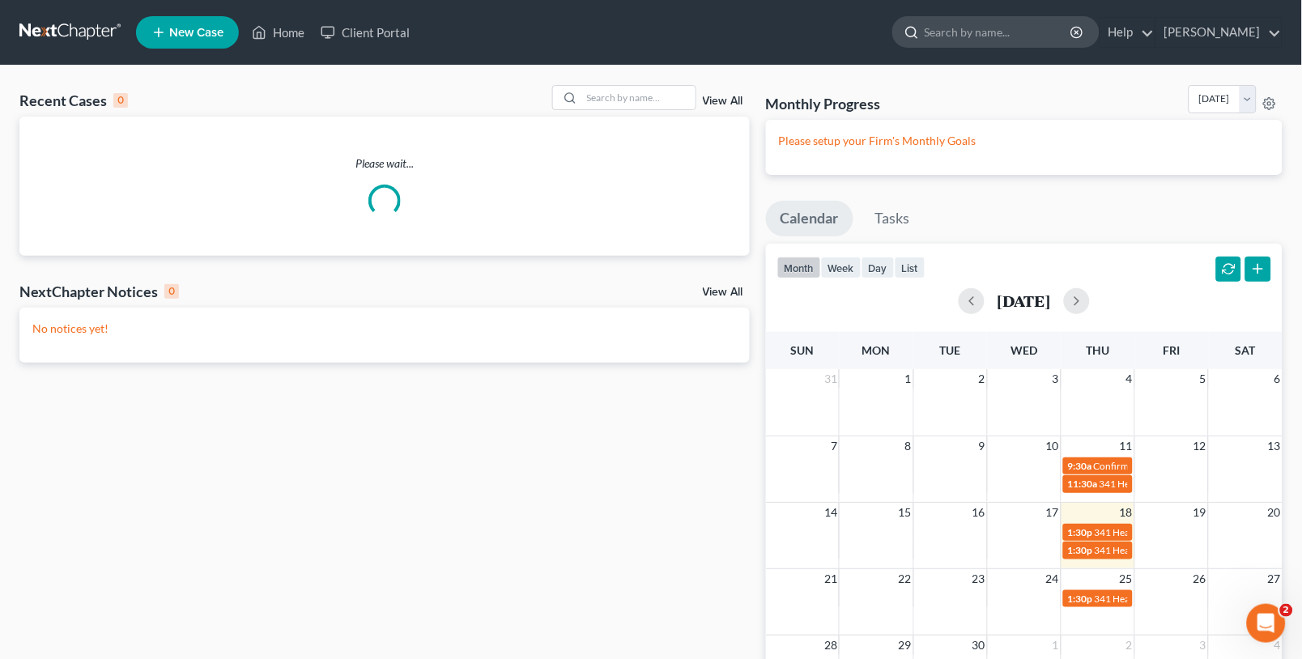
click at [1022, 36] on input "search" at bounding box center [999, 32] width 148 height 30
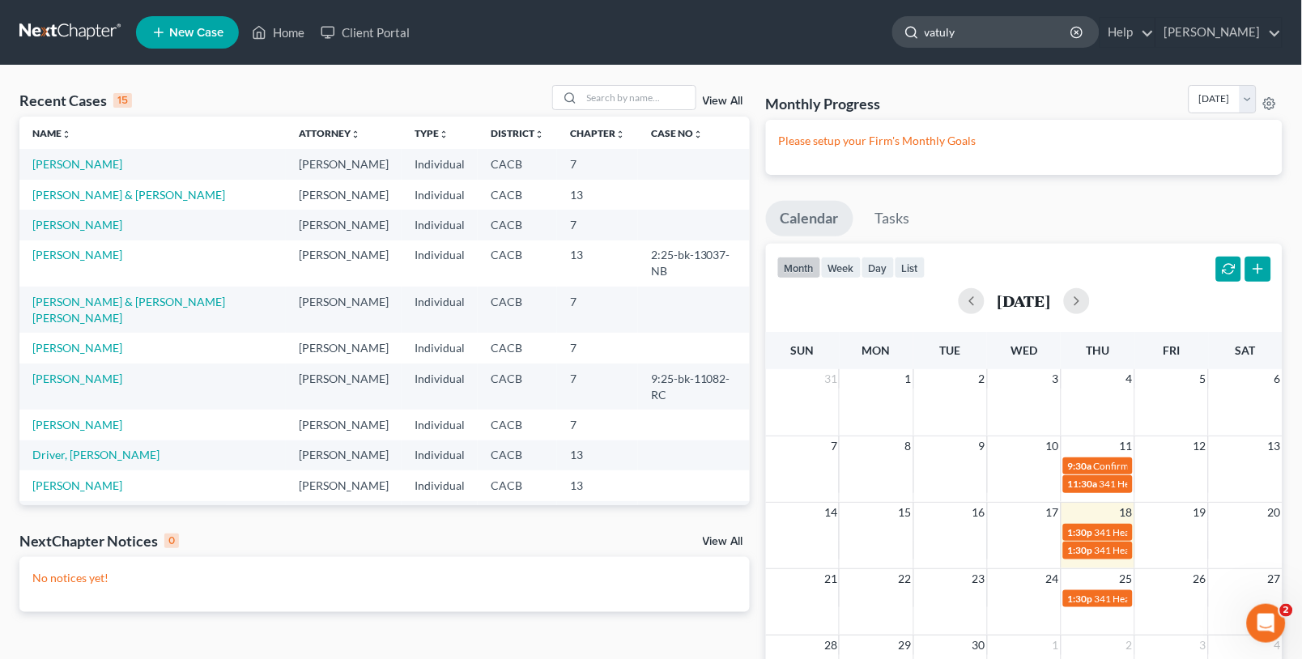
type input "vatulya"
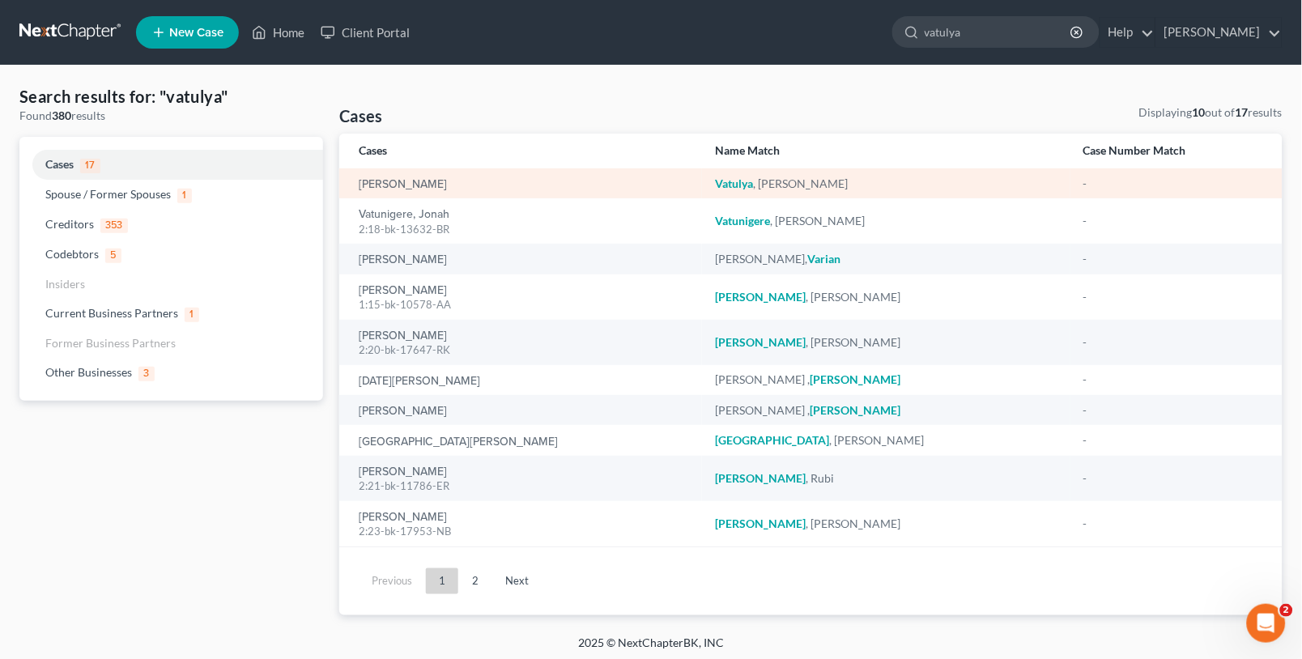
drag, startPoint x: 367, startPoint y: 168, endPoint x: 373, endPoint y: 181, distance: 14.5
click at [368, 170] on td "[PERSON_NAME]" at bounding box center [520, 183] width 363 height 30
click at [373, 181] on link "[PERSON_NAME]" at bounding box center [403, 184] width 88 height 11
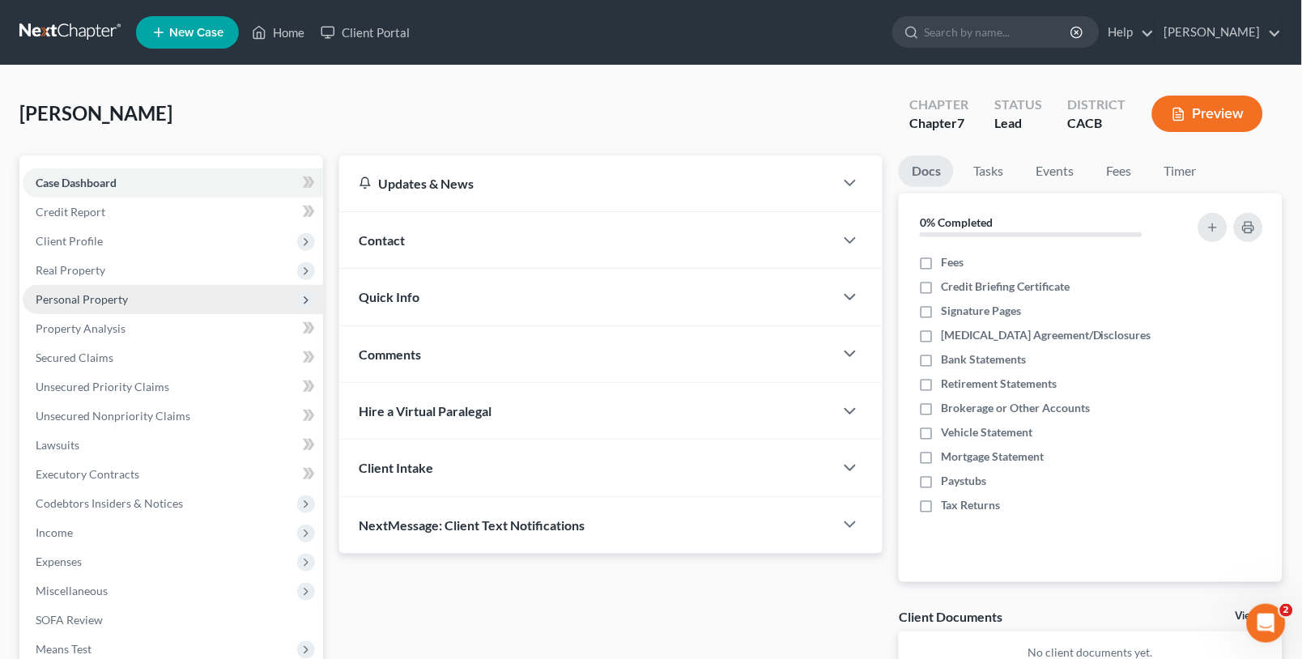
click at [117, 309] on span "Personal Property" at bounding box center [173, 299] width 300 height 29
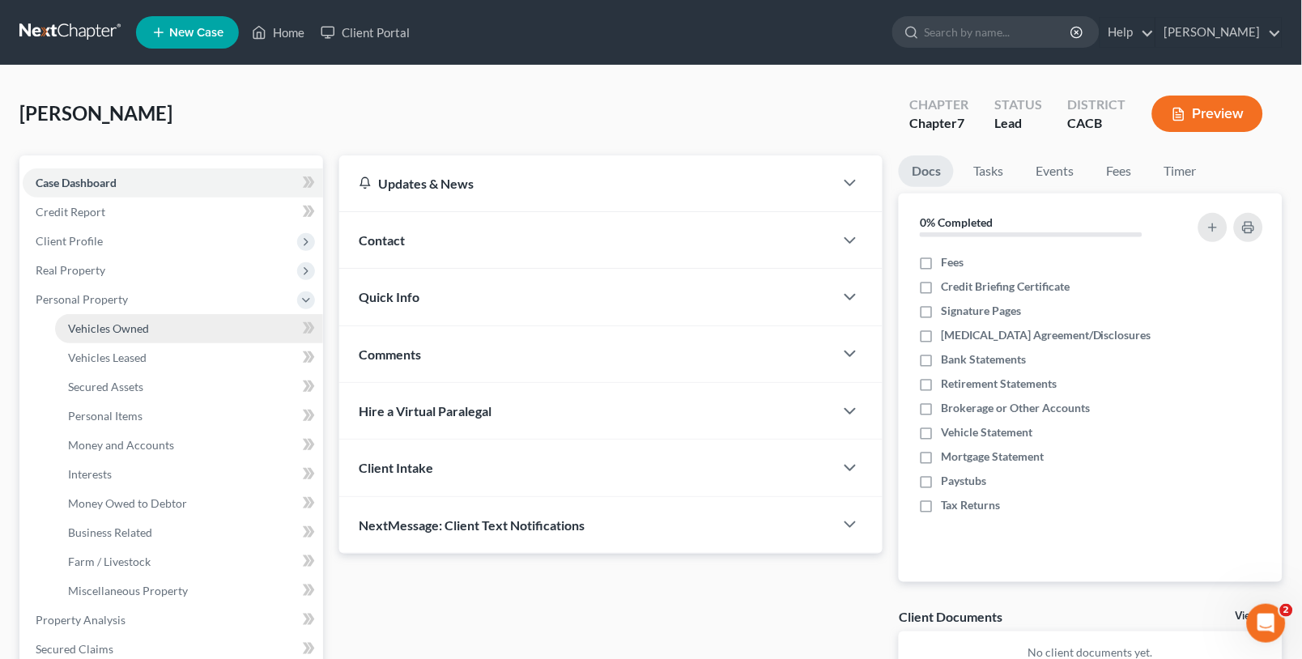
click at [117, 317] on link "Vehicles Owned" at bounding box center [189, 328] width 268 height 29
